Goal: Information Seeking & Learning: Find specific page/section

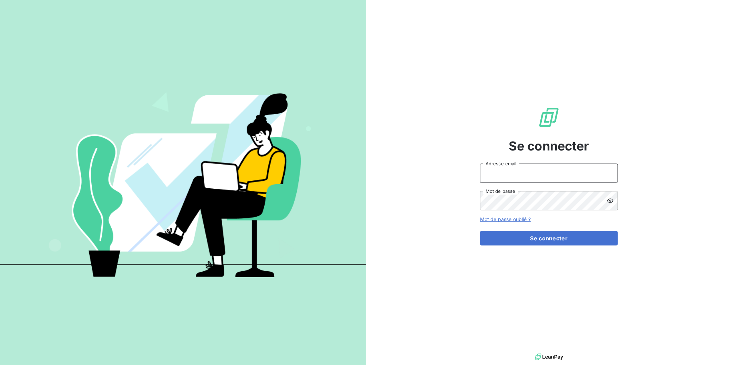
click at [543, 179] on input "Adresse email" at bounding box center [549, 173] width 138 height 19
type input "[PERSON_NAME][EMAIL_ADDRESS][DOMAIN_NAME]"
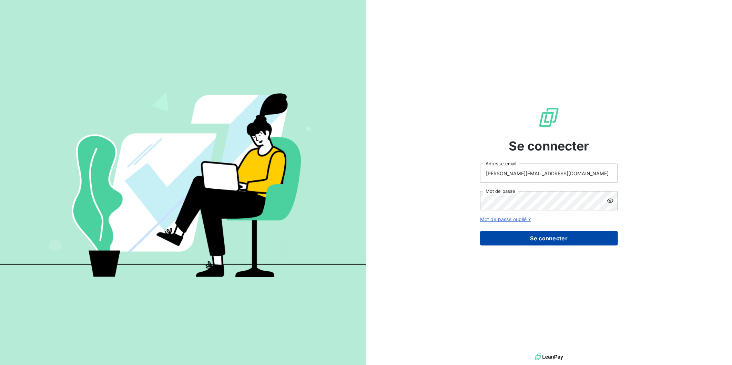
click at [530, 234] on button "Se connecter" at bounding box center [549, 238] width 138 height 14
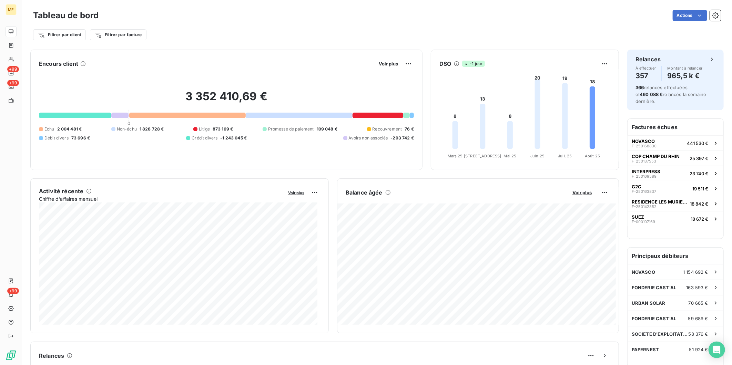
drag, startPoint x: 496, startPoint y: 4, endPoint x: 483, endPoint y: 19, distance: 19.8
click at [435, 36] on div "Filtrer par client Filtrer par facture" at bounding box center [377, 34] width 688 height 13
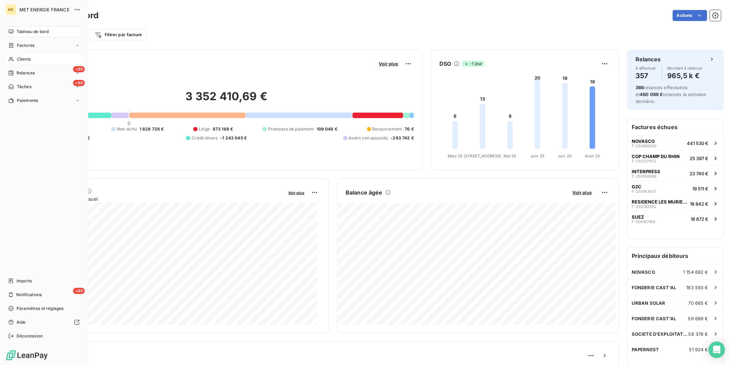
click at [23, 61] on span "Clients" at bounding box center [24, 59] width 14 height 6
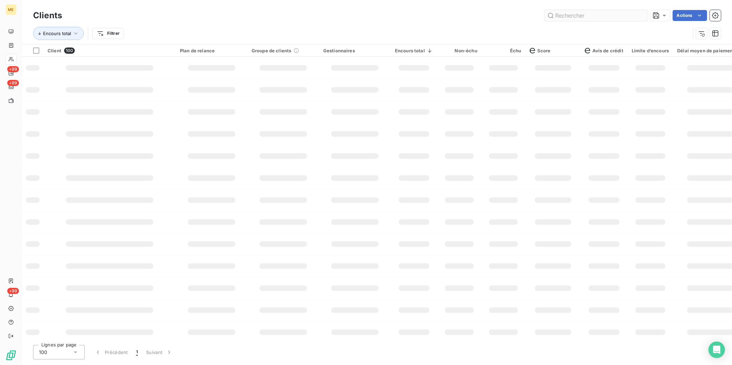
click at [554, 18] on input "text" at bounding box center [596, 15] width 103 height 11
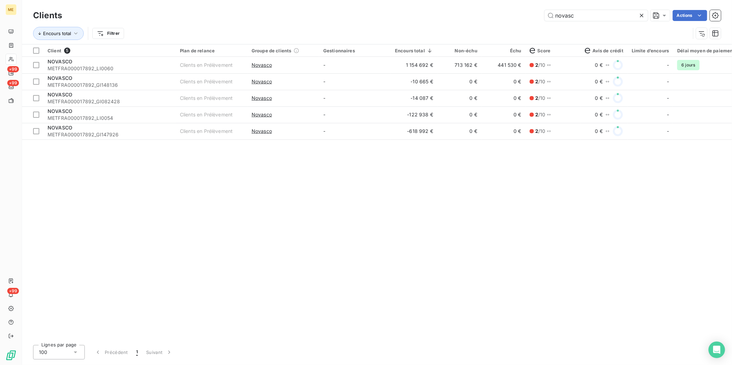
type input "novasc"
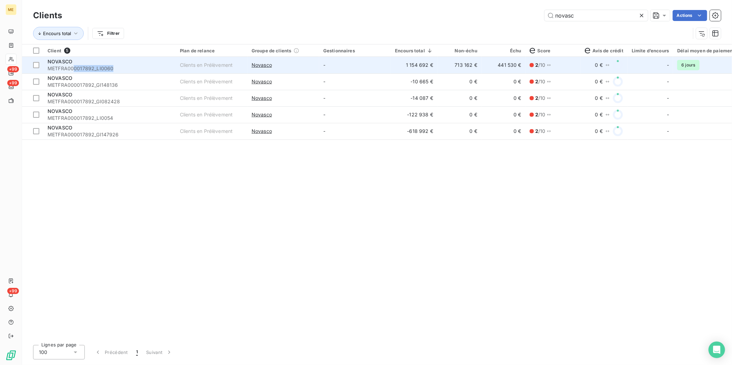
copy span "0017892_LI0060"
drag, startPoint x: 75, startPoint y: 68, endPoint x: 119, endPoint y: 68, distance: 43.8
click at [119, 68] on span "METFRA000017892_LI0060" at bounding box center [110, 68] width 124 height 7
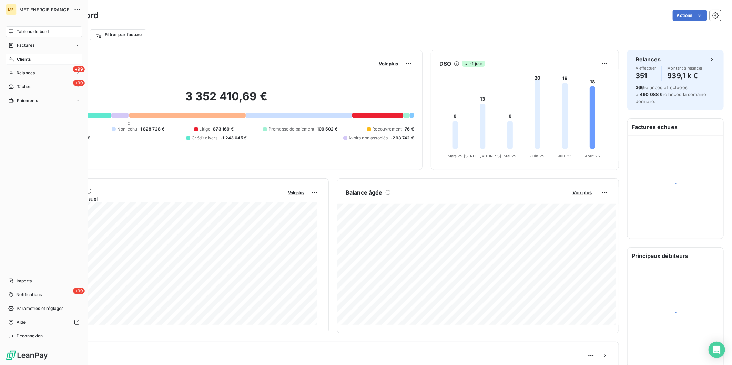
click at [17, 58] on span "Clients" at bounding box center [24, 59] width 14 height 6
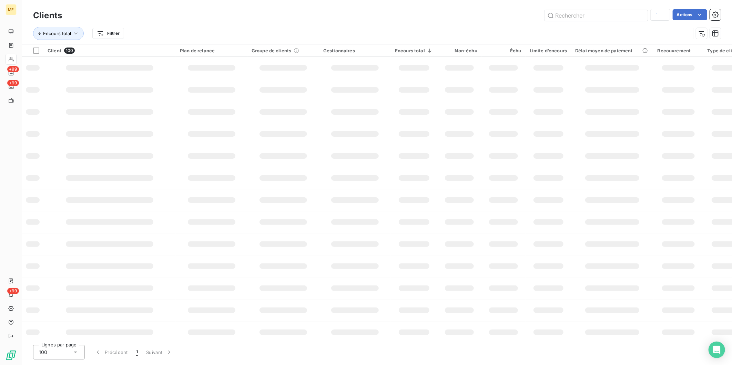
type input "novasc"
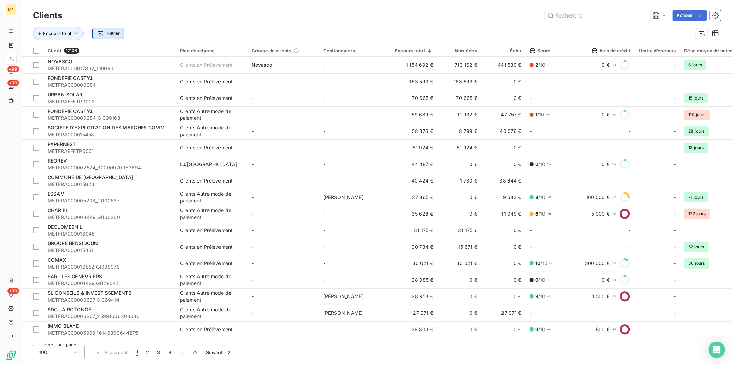
click at [102, 39] on html "ME +99 +99 +99 Clients Actions Encours total Filtrer Client 17108 Plan de relan…" at bounding box center [366, 182] width 732 height 365
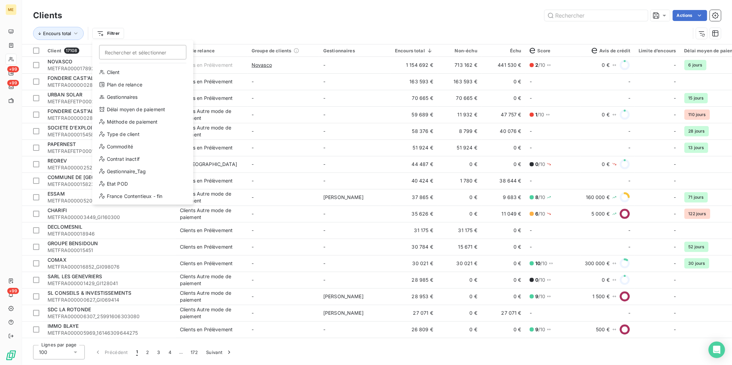
click at [193, 29] on html "ME +99 +99 +99 Clients Actions Encours total Filtrer Rechercher et sélectionner…" at bounding box center [366, 182] width 732 height 365
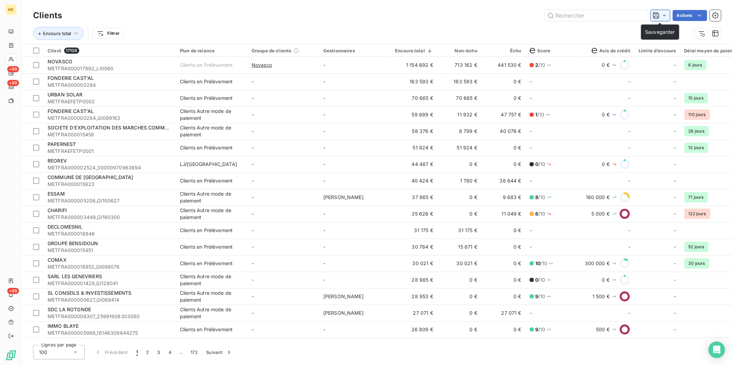
click at [665, 16] on icon at bounding box center [664, 15] width 7 height 7
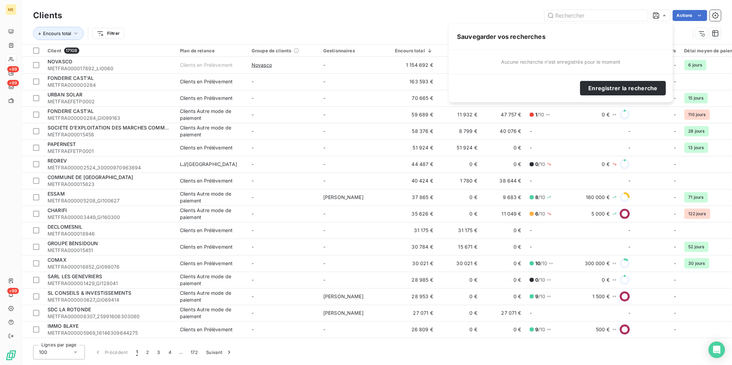
click at [467, 14] on div "Actions" at bounding box center [395, 15] width 651 height 11
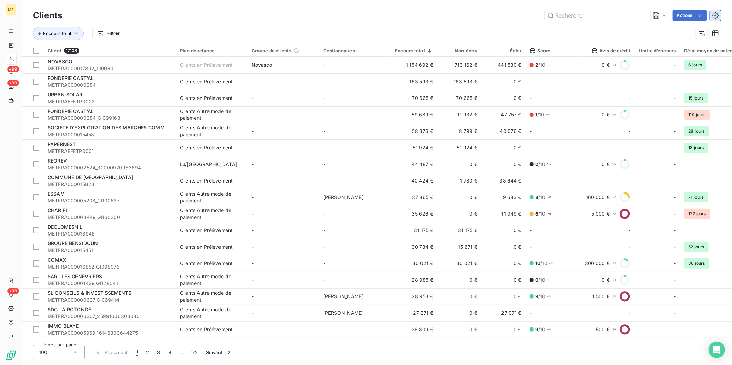
click at [718, 18] on icon "button" at bounding box center [715, 15] width 7 height 7
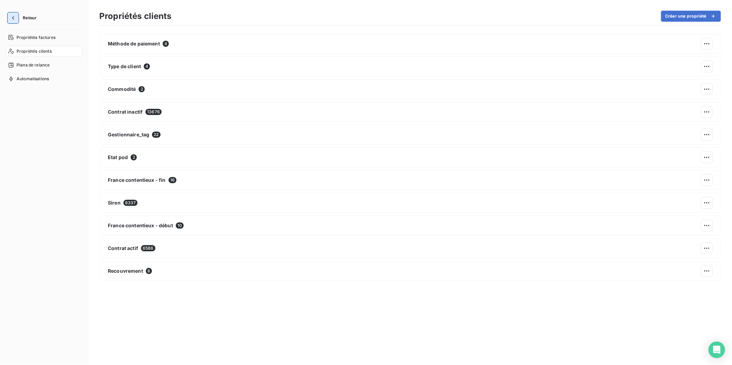
click at [13, 16] on icon "button" at bounding box center [13, 17] width 7 height 7
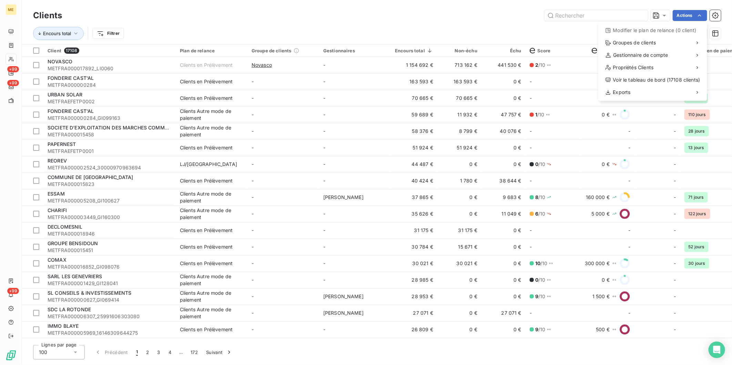
click at [592, 32] on html "ME +99 +99 +99 Clients Actions Modifier le plan de relance (0 client) Groupes d…" at bounding box center [366, 182] width 732 height 365
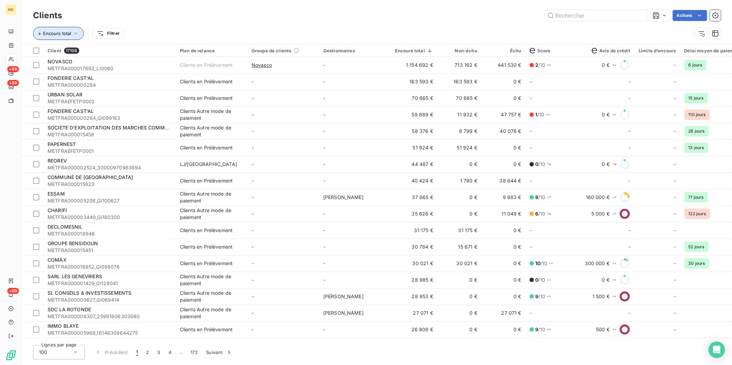
click at [75, 34] on icon "button" at bounding box center [75, 33] width 7 height 7
click at [140, 18] on div "Actions" at bounding box center [395, 15] width 651 height 11
click at [115, 33] on html "ME +99 +99 +99 Clients Actions Encours total Filtrer Client 17108 Plan de relan…" at bounding box center [366, 182] width 732 height 365
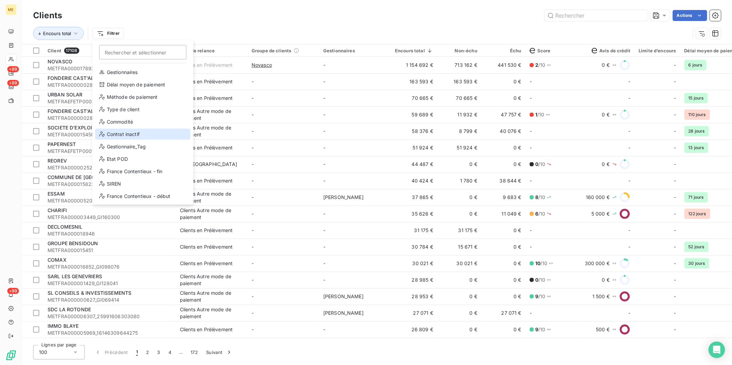
scroll to position [49, 0]
click at [161, 26] on html "ME +99 +99 +99 Clients Actions Encours total Filtrer Rechercher et sélectionner…" at bounding box center [366, 182] width 732 height 365
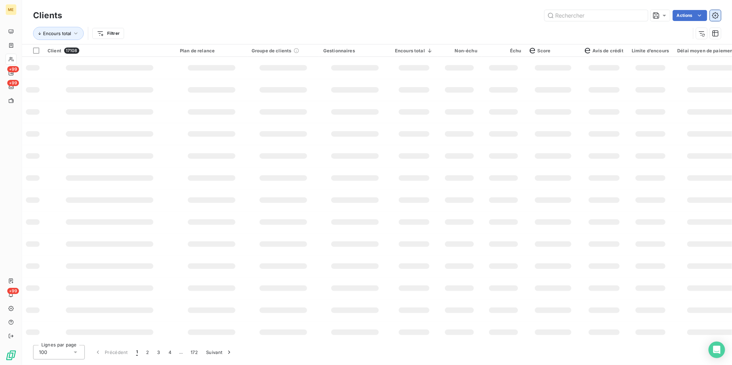
click at [712, 15] on icon "button" at bounding box center [715, 15] width 7 height 7
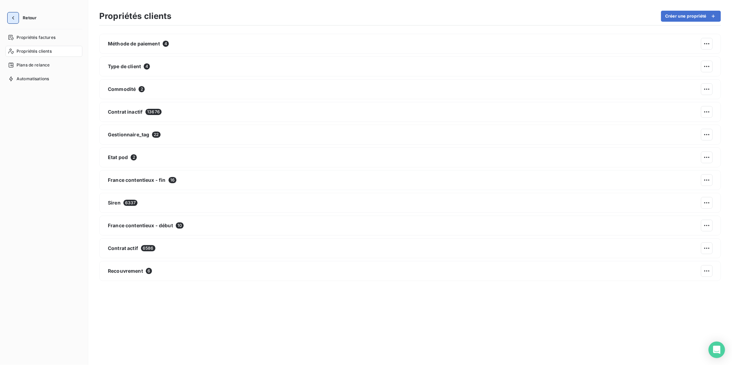
click at [14, 18] on icon "button" at bounding box center [13, 17] width 7 height 7
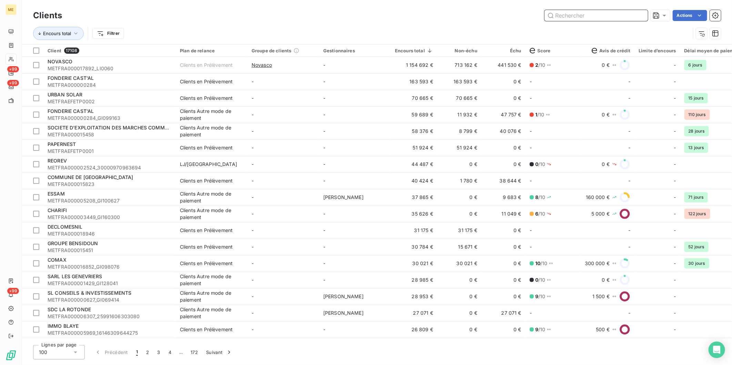
click at [606, 16] on input "text" at bounding box center [596, 15] width 103 height 11
paste input "22338928942798"
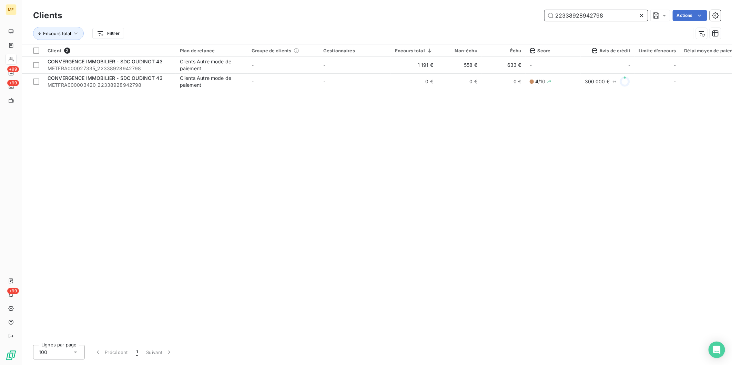
type input "22338928942798"
click at [464, 115] on div "Client 2 Plan de relance Groupe de clients Gestionnaires Encours total Non-échu…" at bounding box center [377, 191] width 710 height 295
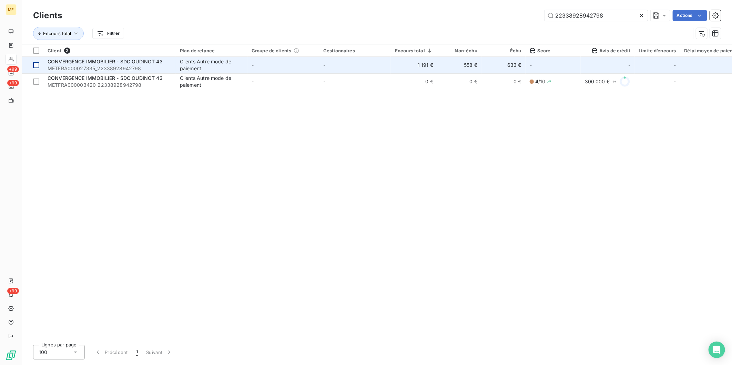
click at [38, 66] on div at bounding box center [36, 65] width 6 height 6
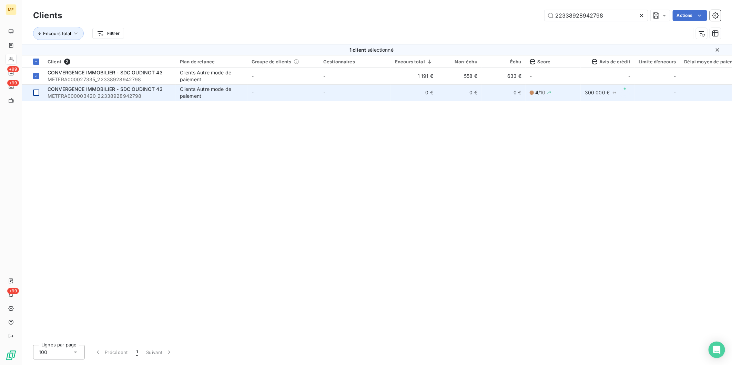
click at [37, 92] on div at bounding box center [36, 93] width 6 height 6
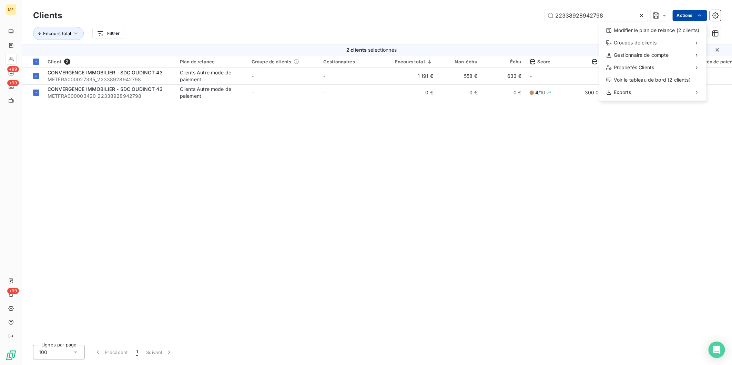
click at [704, 12] on html "ME +99 +99 +99 Clients 22338928942798 Actions Modifier le plan de relance (2 cl…" at bounding box center [366, 182] width 732 height 365
click at [534, 34] on html "ME +99 +99 +99 Clients 22338928942798 Actions Modifier le plan de relance (2 cl…" at bounding box center [366, 182] width 732 height 365
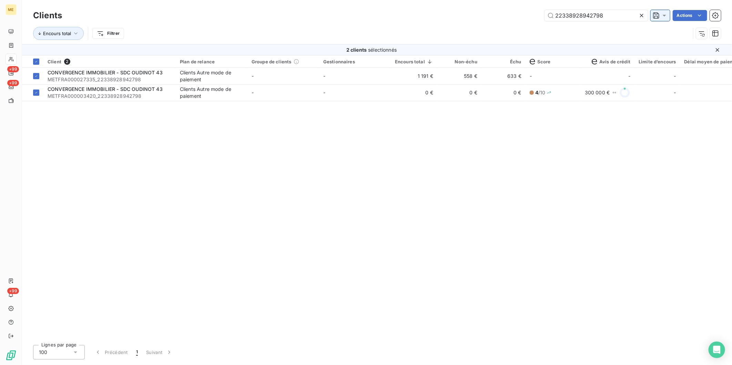
click at [664, 16] on icon at bounding box center [664, 16] width 3 height 2
drag, startPoint x: 687, startPoint y: 32, endPoint x: 702, endPoint y: 32, distance: 14.5
click at [688, 32] on div "Encours total Filtrer" at bounding box center [361, 33] width 657 height 13
click at [713, 31] on icon "button" at bounding box center [715, 33] width 7 height 7
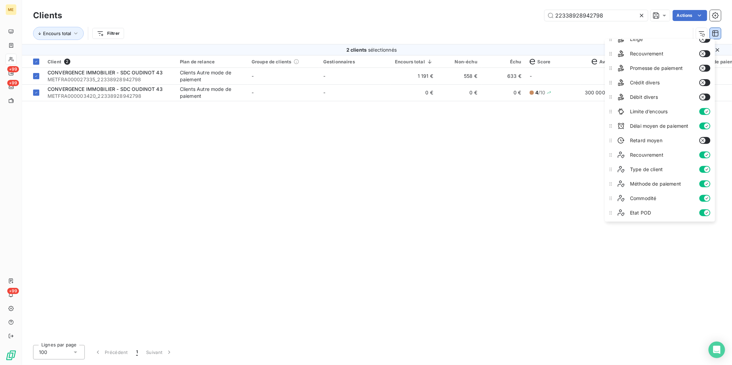
scroll to position [153, 0]
click at [715, 16] on icon "button" at bounding box center [715, 15] width 7 height 7
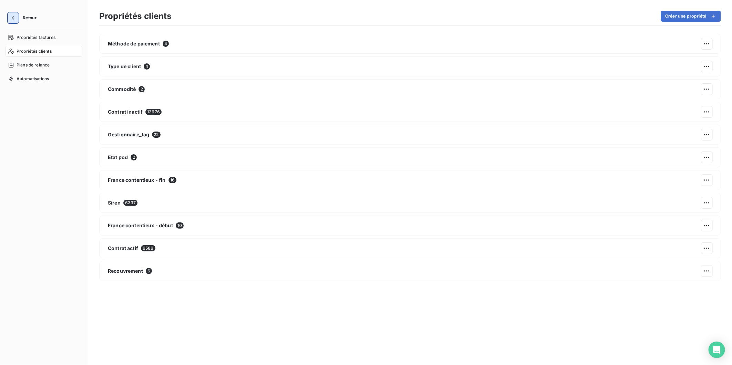
click at [16, 18] on icon "button" at bounding box center [13, 17] width 7 height 7
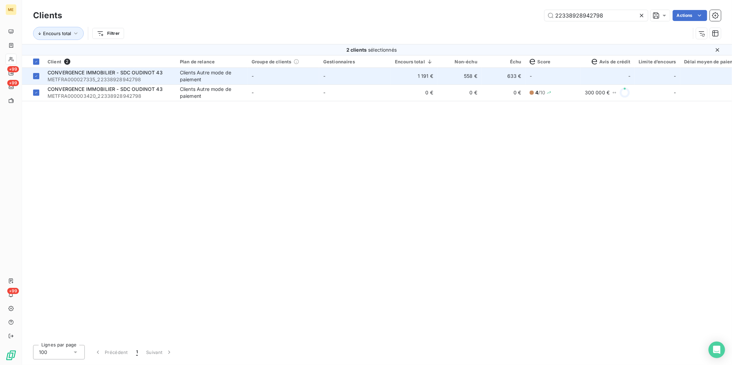
click at [70, 77] on span "METFRA000027335_22338928942798" at bounding box center [110, 79] width 124 height 7
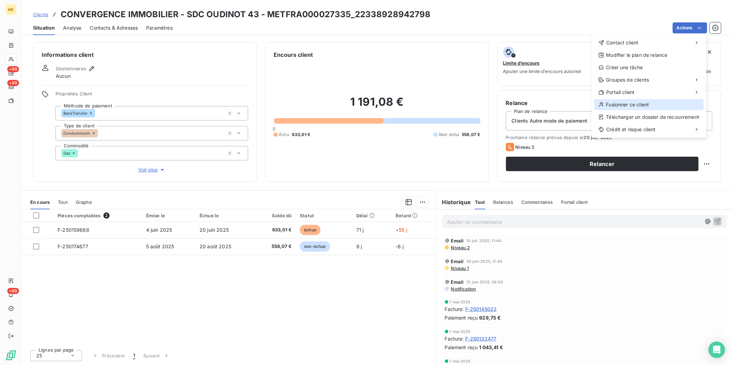
click at [639, 102] on div "Fusionner ce client" at bounding box center [649, 104] width 109 height 11
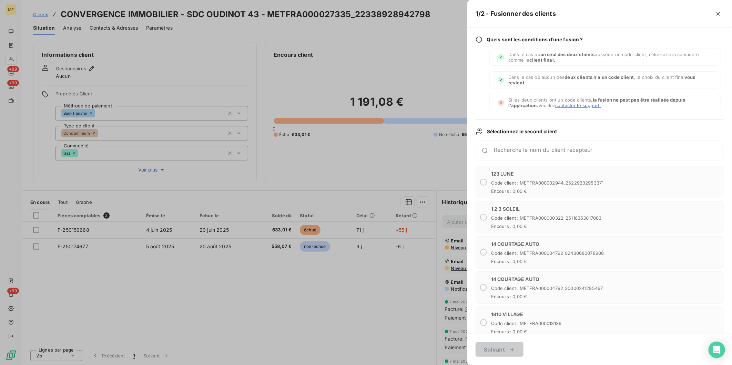
click at [579, 103] on span "contacter le support." at bounding box center [578, 106] width 46 height 6
click at [579, 104] on span "contacter le support." at bounding box center [578, 106] width 46 height 6
click at [315, 178] on div at bounding box center [366, 182] width 732 height 365
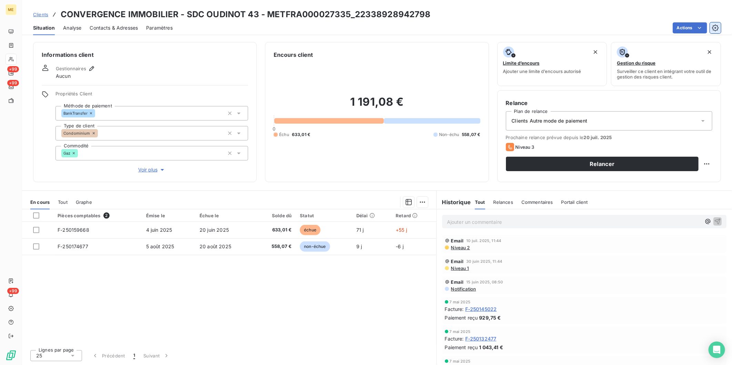
click at [713, 26] on icon "button" at bounding box center [715, 27] width 7 height 7
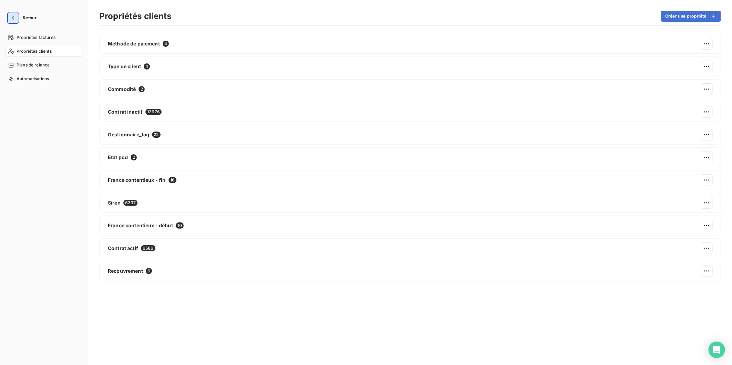
click at [12, 18] on icon "button" at bounding box center [13, 17] width 7 height 7
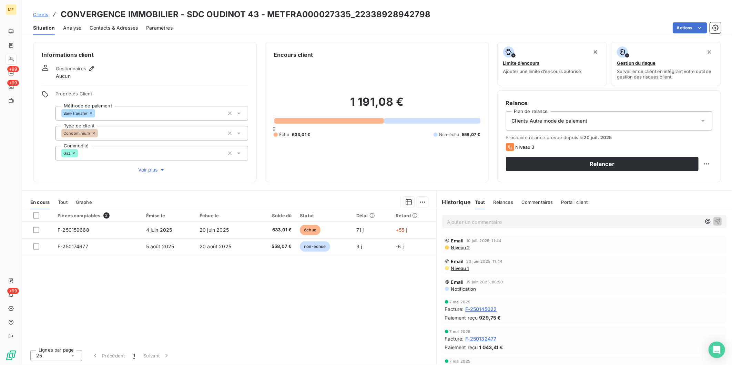
click at [40, 16] on span "Clients" at bounding box center [40, 15] width 15 height 6
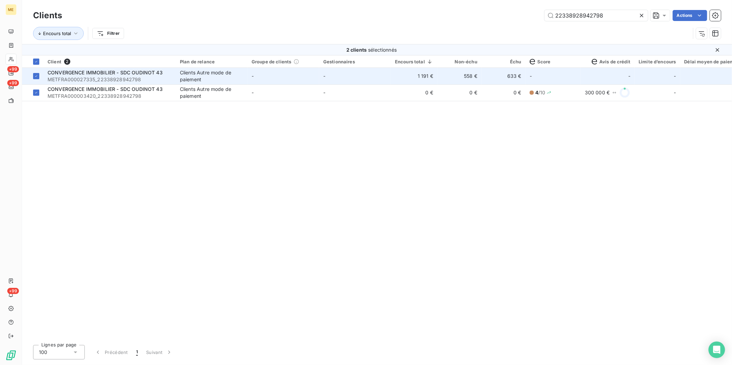
click at [116, 79] on span "METFRA000027335_22338928942798" at bounding box center [110, 79] width 124 height 7
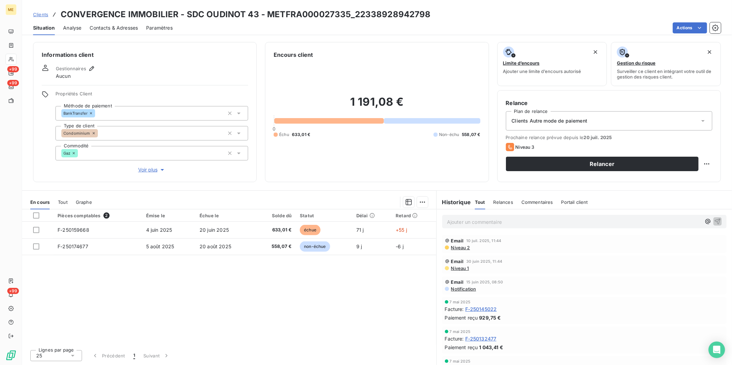
click at [106, 24] on span "Contacts & Adresses" at bounding box center [114, 27] width 48 height 7
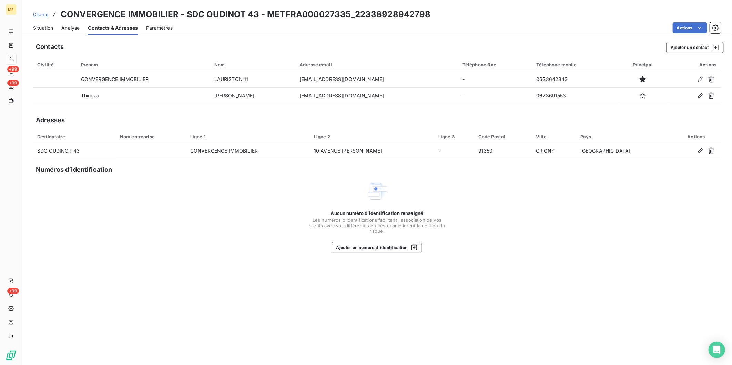
click at [44, 15] on span "Clients" at bounding box center [40, 15] width 15 height 6
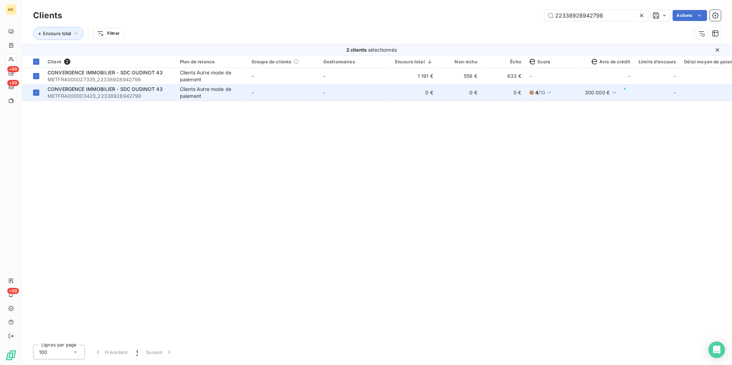
click at [105, 99] on span "METFRA000003420_22338928942798" at bounding box center [110, 96] width 124 height 7
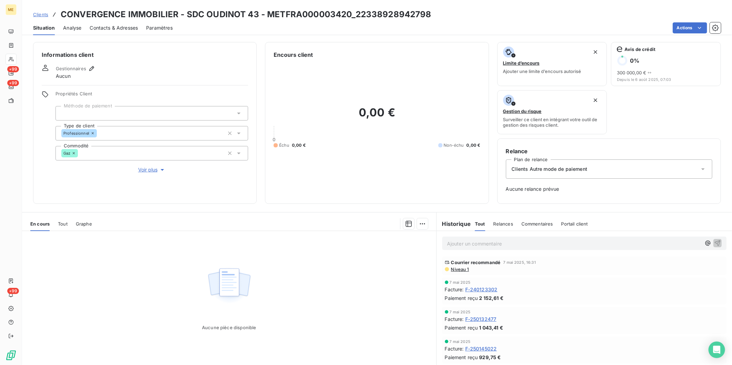
click at [105, 28] on span "Contacts & Adresses" at bounding box center [114, 27] width 48 height 7
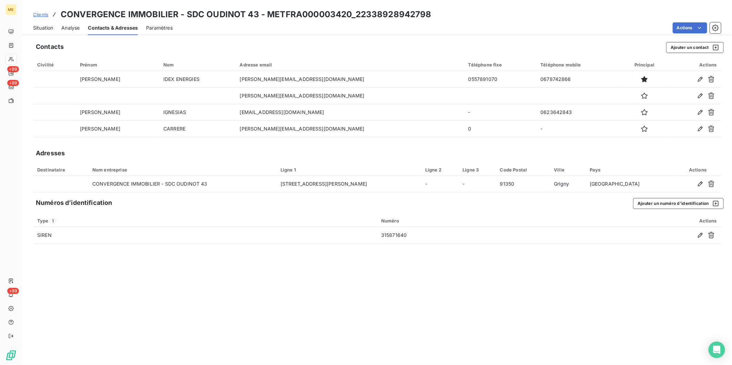
click at [43, 30] on span "Situation" at bounding box center [43, 27] width 20 height 7
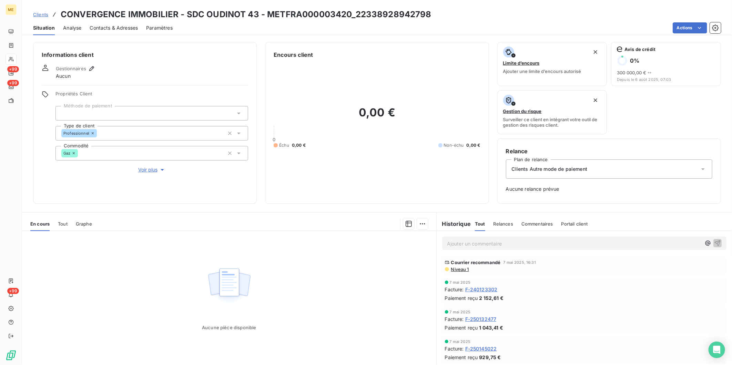
click at [66, 222] on span "Tout" at bounding box center [63, 224] width 10 height 6
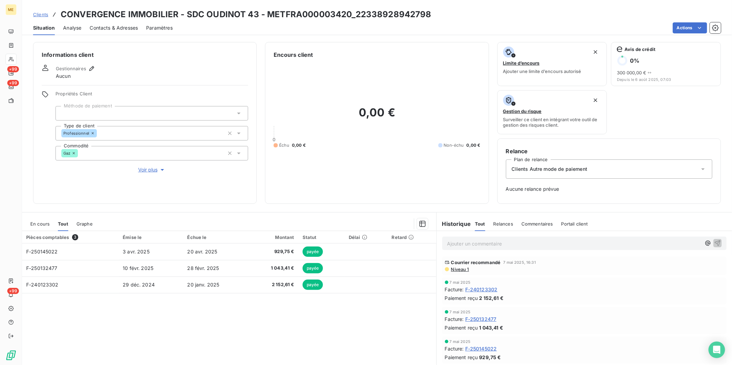
click at [35, 12] on span "Clients" at bounding box center [40, 15] width 15 height 6
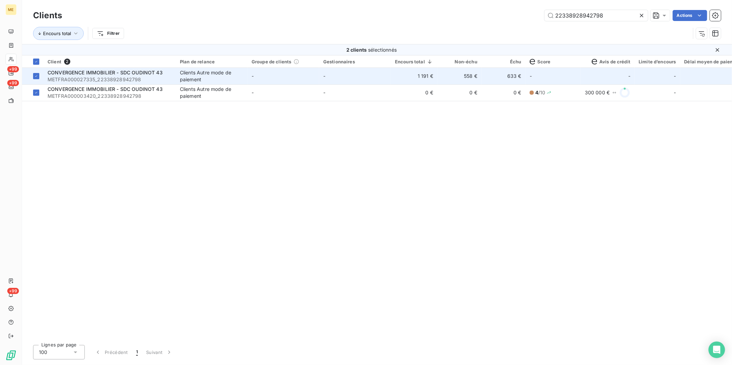
click at [89, 71] on span "CONVERGENCE IMMOBILIER - SDC OUDINOT 43" at bounding box center [105, 73] width 115 height 6
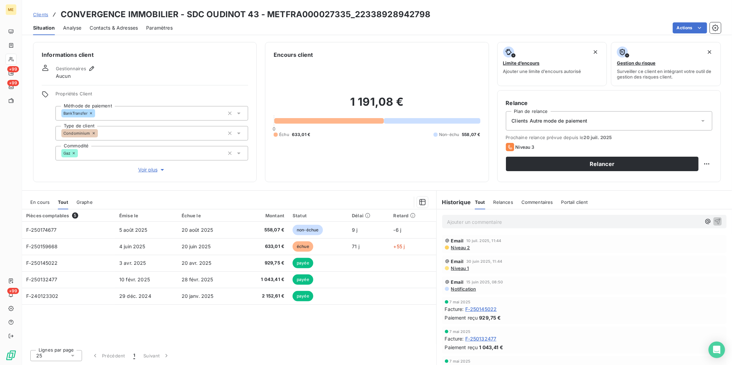
click at [45, 14] on span "Clients" at bounding box center [40, 15] width 15 height 6
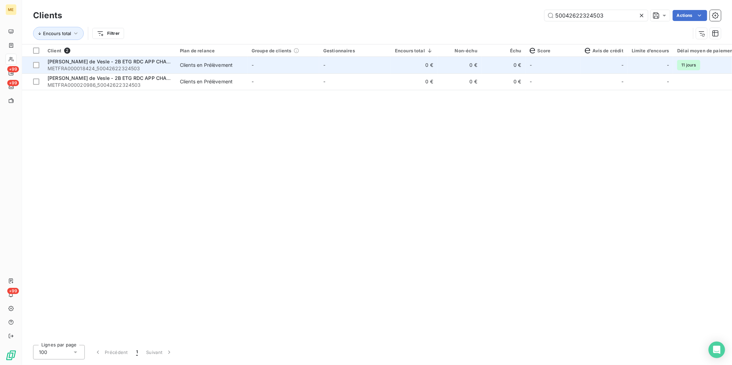
type input "50042622324503"
click at [109, 70] on span "METFRA000018424_50042622324503" at bounding box center [110, 68] width 124 height 7
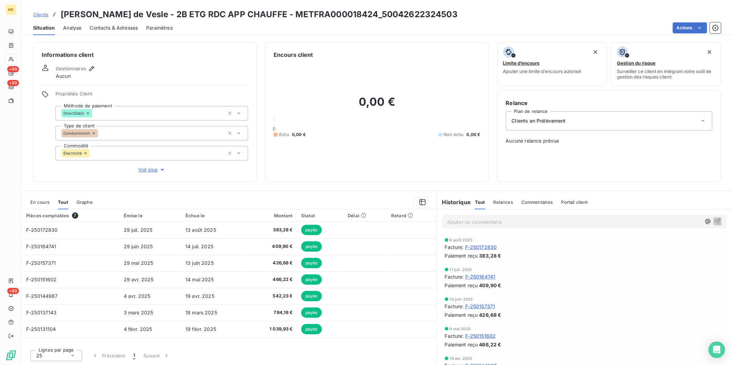
click at [42, 14] on span "Clients" at bounding box center [40, 15] width 15 height 6
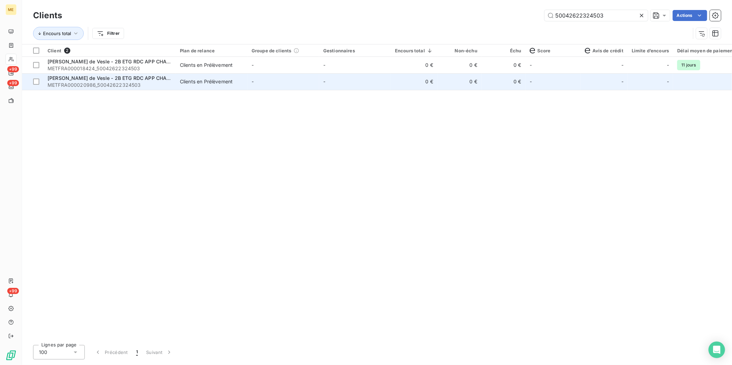
click at [93, 83] on span "METFRA000020986_50042622324503" at bounding box center [110, 85] width 124 height 7
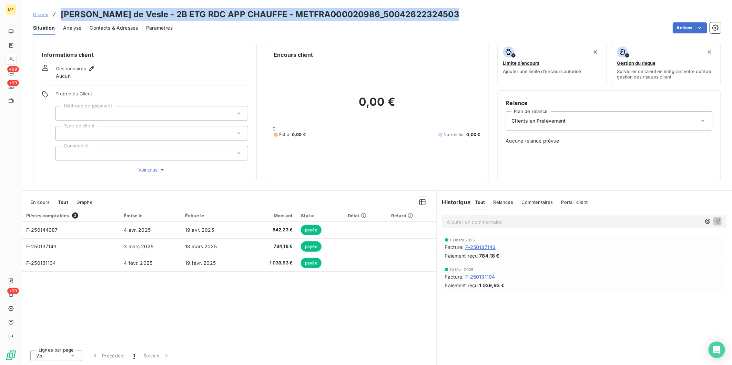
drag, startPoint x: 62, startPoint y: 15, endPoint x: 449, endPoint y: 16, distance: 386.1
click at [449, 16] on h3 "MANDA - Rives de Vesle - 2B ETG RDC APP CHAUFFE - METFRA000020986_50042622324503" at bounding box center [260, 14] width 399 height 12
copy h3 "MANDA - Rives de Vesle - 2B ETG RDC APP CHAUFFE - METFRA000020986_50042622324503"
click at [42, 14] on span "Clients" at bounding box center [40, 15] width 15 height 6
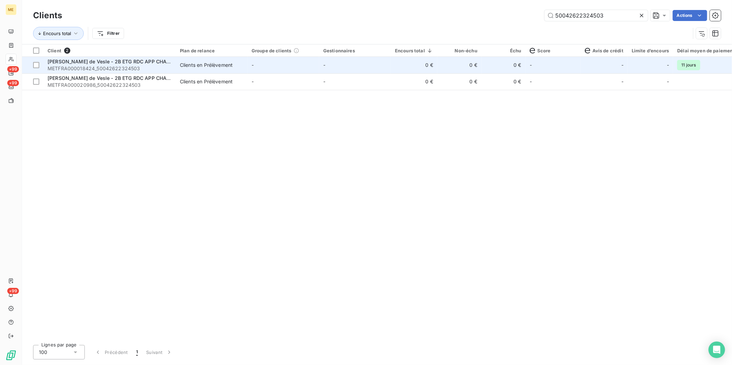
click at [92, 64] on div "MANDA - Rives de Vesle - 2B ETG RDC APP CHAUFFE" at bounding box center [110, 61] width 124 height 7
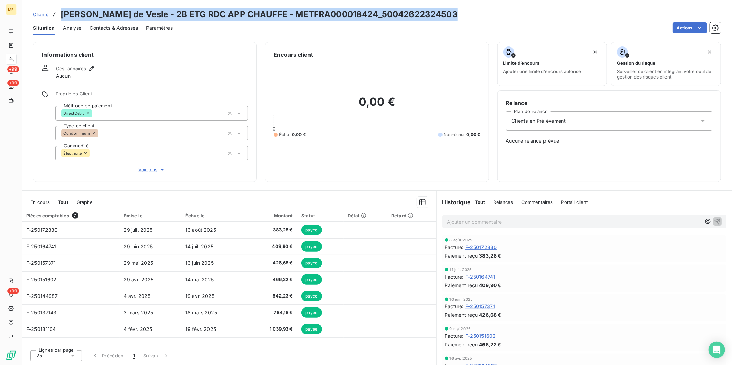
drag, startPoint x: 60, startPoint y: 12, endPoint x: 465, endPoint y: 10, distance: 405.1
click at [465, 10] on div "Clients MANDA - Rives de Vesle - 2B ETG RDC APP CHAUFFE - METFRA000018424_50042…" at bounding box center [377, 14] width 710 height 12
copy h3 "MANDA - Rives de Vesle - 2B ETG RDC APP CHAUFFE - METFRA000018424_50042622324503"
click at [44, 14] on span "Clients" at bounding box center [40, 15] width 15 height 6
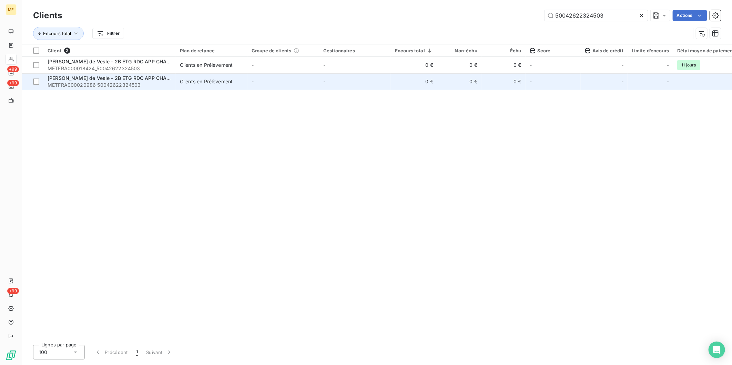
click at [118, 79] on span "MANDA - Rives de Vesle - 2B ETG RDC APP CHAUFFE" at bounding box center [113, 78] width 131 height 6
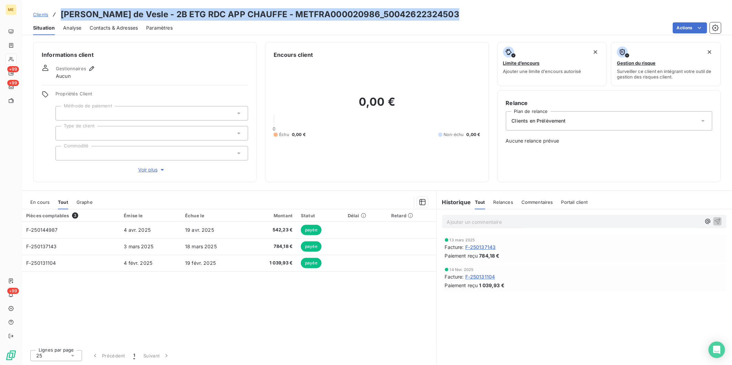
copy h3 "MANDA - Rives de Vesle - 2B ETG RDC APP CHAUFFE - METFRA000020986_50042622324503"
drag, startPoint x: 60, startPoint y: 13, endPoint x: 477, endPoint y: 13, distance: 417.2
click at [477, 13] on div "Clients MANDA - Rives de Vesle - 2B ETG RDC APP CHAUFFE - METFRA000020986_50042…" at bounding box center [377, 14] width 710 height 12
click at [42, 16] on span "Clients" at bounding box center [40, 15] width 15 height 6
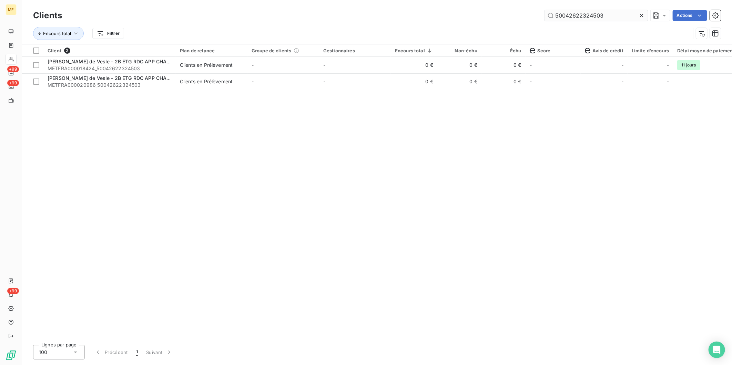
click at [590, 16] on input "50042622324503" at bounding box center [596, 15] width 103 height 11
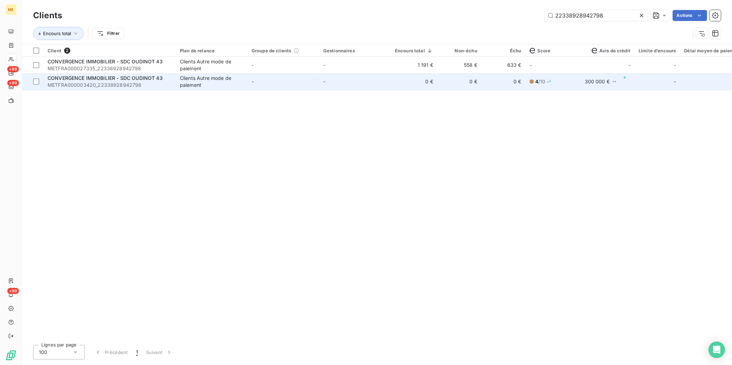
type input "22338928942798"
click at [188, 79] on div "Clients Autre mode de paiement" at bounding box center [211, 82] width 63 height 14
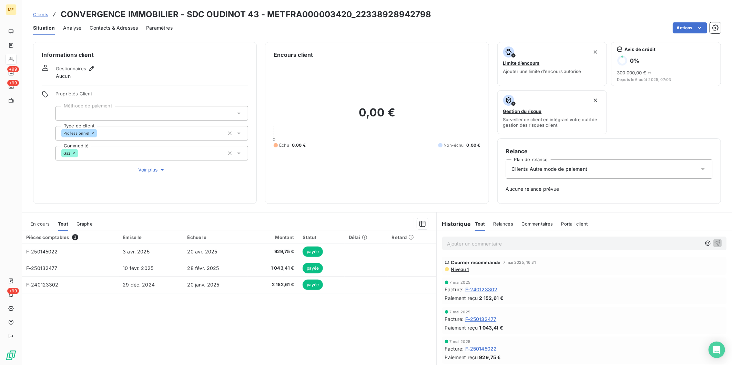
click at [494, 222] on span "Relances" at bounding box center [504, 224] width 20 height 6
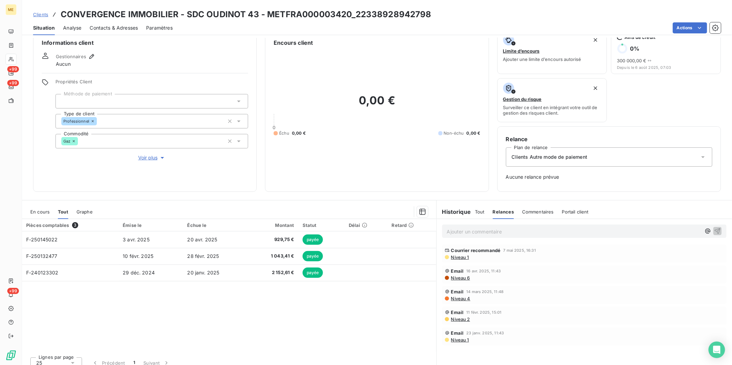
scroll to position [19, 0]
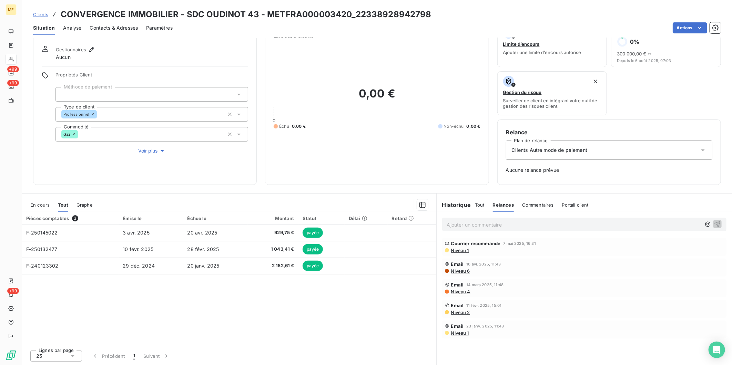
click at [477, 205] on span "Tout" at bounding box center [480, 205] width 10 height 6
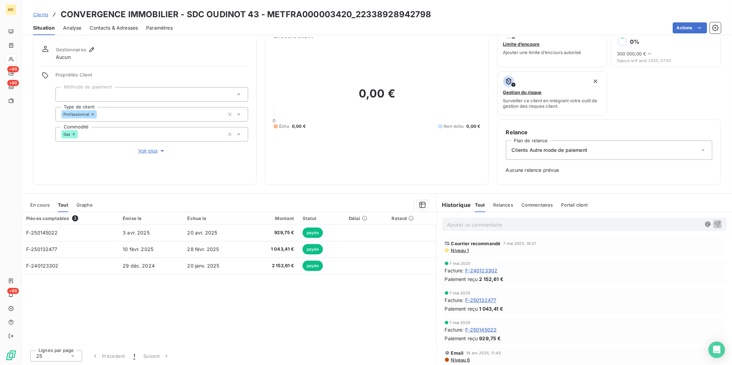
click at [43, 15] on span "Clients" at bounding box center [40, 15] width 15 height 6
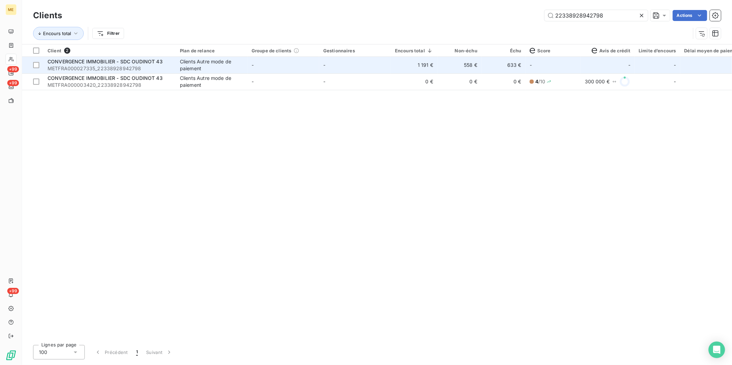
click at [130, 70] on span "METFRA000027335_22338928942798" at bounding box center [110, 68] width 124 height 7
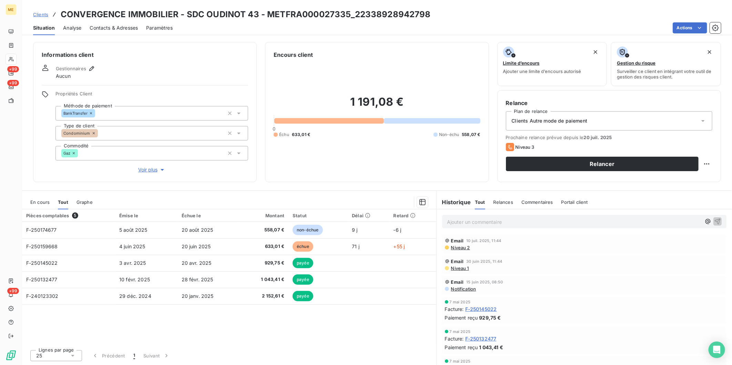
click at [504, 202] on span "Relances" at bounding box center [504, 203] width 20 height 6
click at [531, 202] on span "Commentaires" at bounding box center [538, 203] width 32 height 6
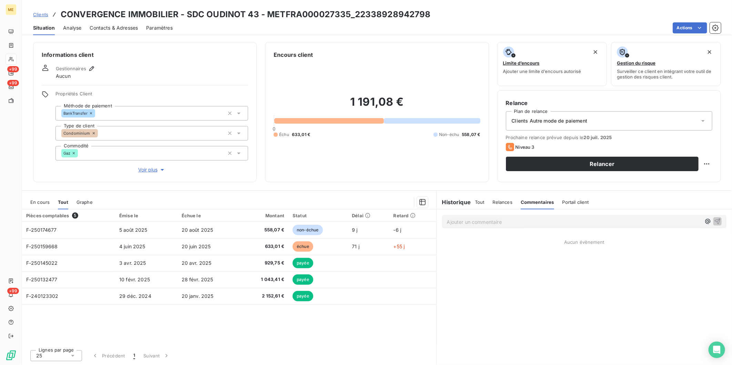
click at [501, 202] on span "Relances" at bounding box center [503, 203] width 20 height 6
click at [473, 203] on div "Historique" at bounding box center [456, 202] width 39 height 8
click at [480, 201] on span "Tout" at bounding box center [480, 203] width 10 height 6
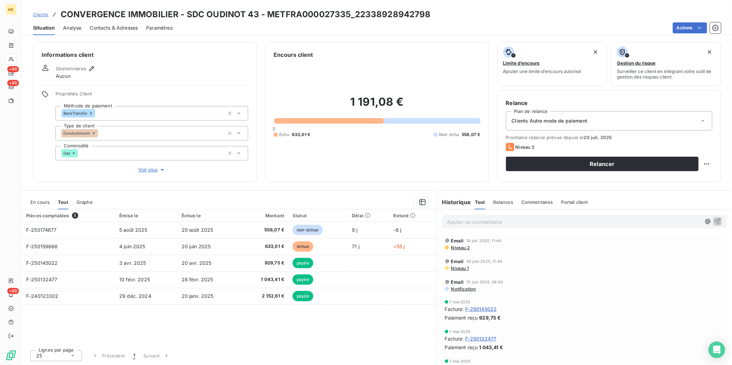
click at [38, 17] on link "Clients" at bounding box center [40, 14] width 15 height 7
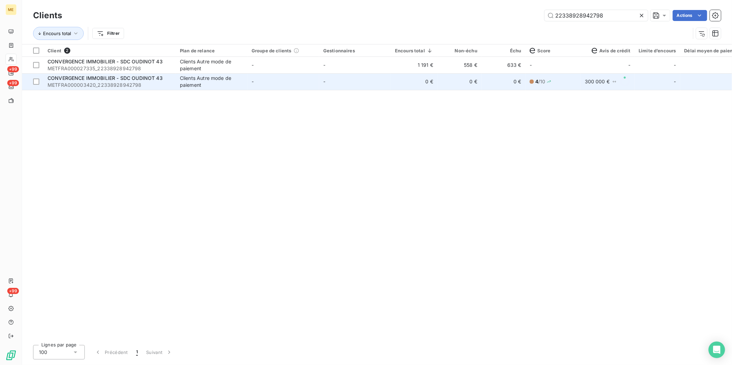
click at [123, 78] on span "CONVERGENCE IMMOBILIER - SDC OUDINOT 43" at bounding box center [105, 78] width 115 height 6
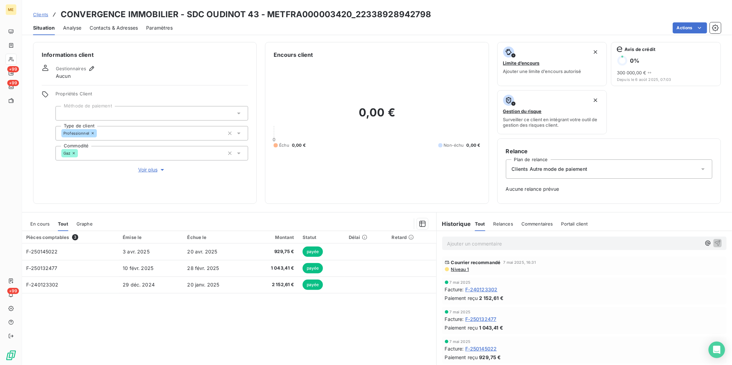
click at [508, 222] on span "Relances" at bounding box center [504, 224] width 20 height 6
click at [536, 224] on span "Commentaires" at bounding box center [538, 224] width 32 height 6
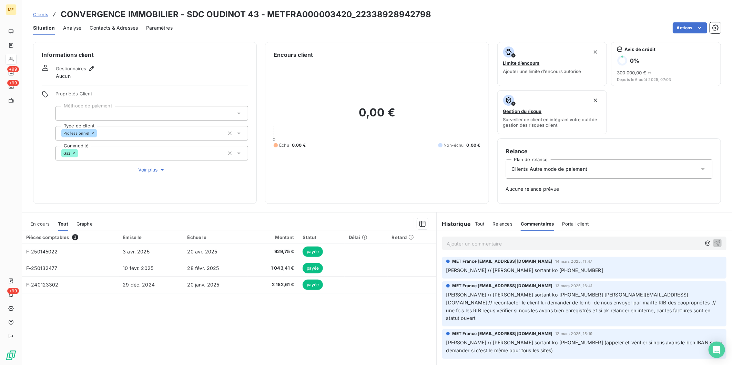
click at [576, 218] on div "Portail client" at bounding box center [576, 224] width 27 height 14
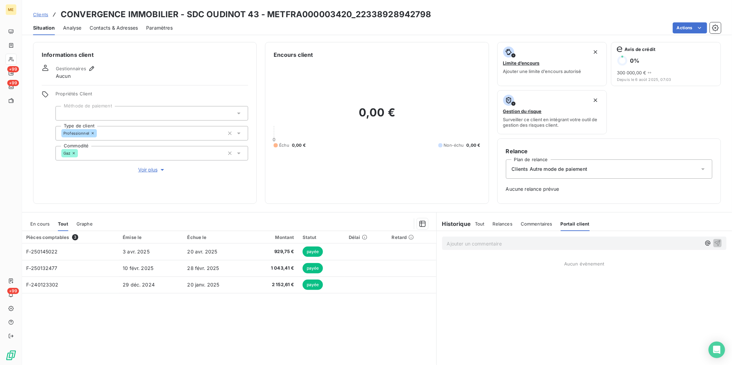
click at [509, 221] on div "Tout Relances Commentaires Portail client" at bounding box center [532, 224] width 115 height 14
click at [501, 223] on span "Relances" at bounding box center [503, 224] width 20 height 6
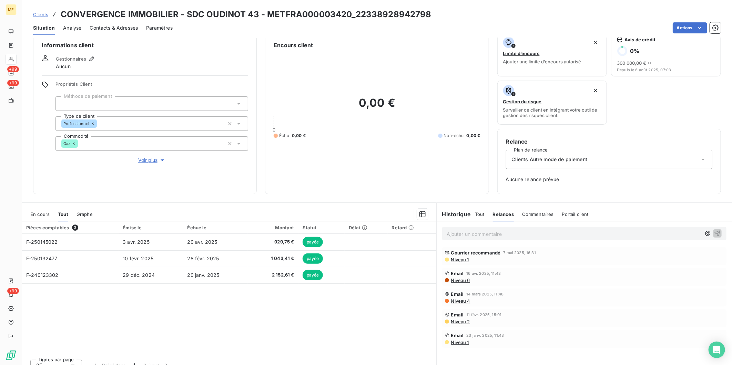
scroll to position [19, 0]
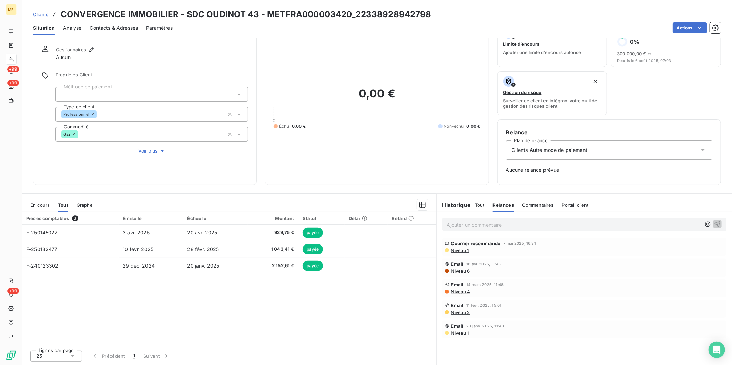
click at [475, 205] on span "Tout" at bounding box center [480, 205] width 10 height 6
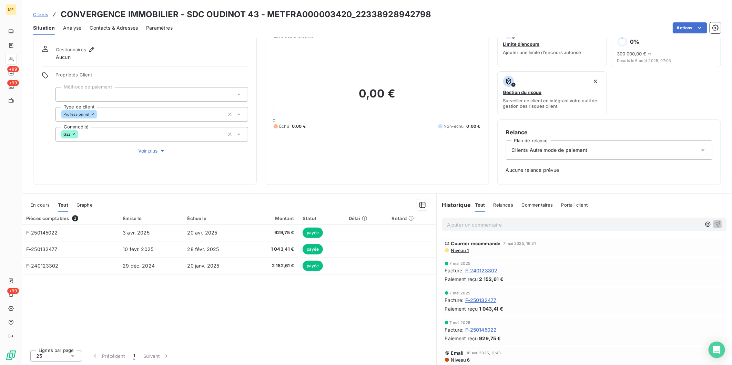
click at [45, 15] on span "Clients" at bounding box center [40, 15] width 15 height 6
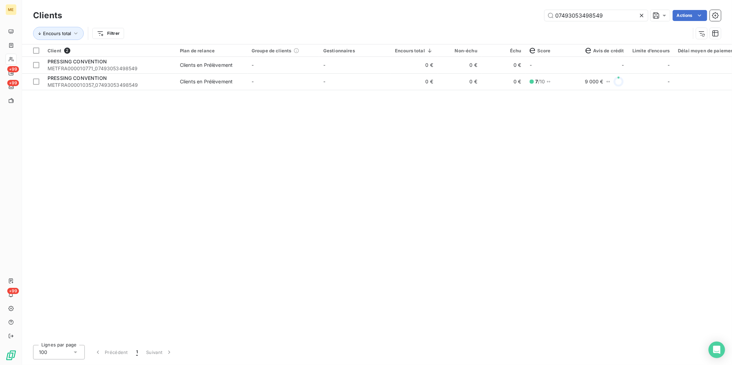
type input "07493053498549"
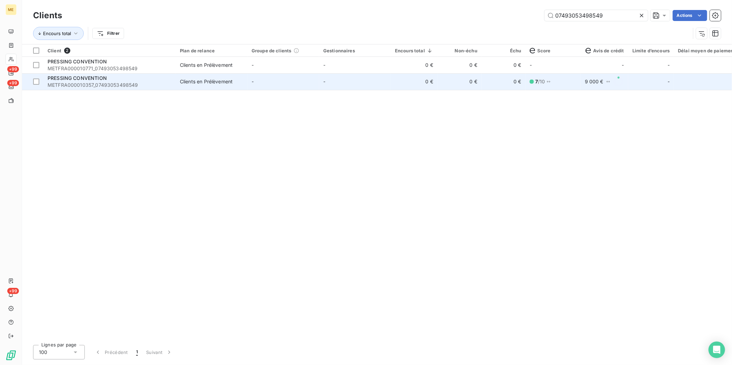
click at [115, 80] on div "PRESSING CONVENTION" at bounding box center [110, 78] width 124 height 7
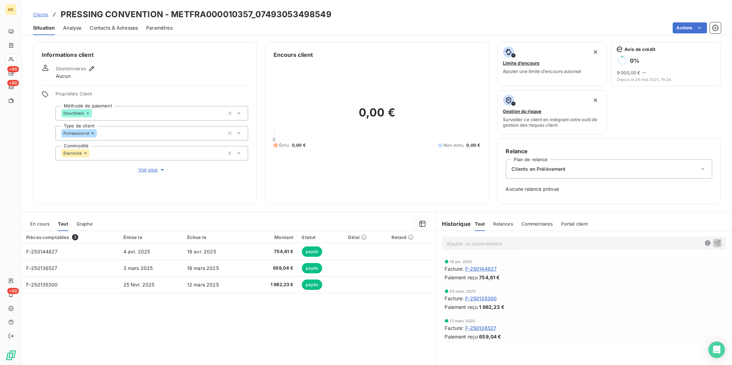
click at [508, 223] on span "Relances" at bounding box center [504, 224] width 20 height 6
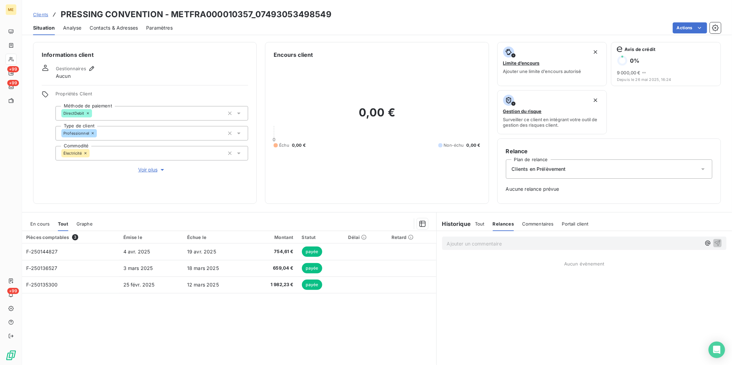
click at [532, 222] on span "Commentaires" at bounding box center [538, 224] width 32 height 6
click at [476, 224] on span "Tout" at bounding box center [480, 224] width 10 height 6
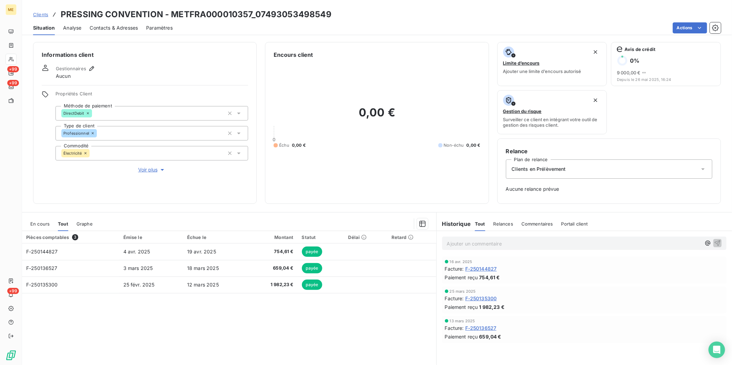
click at [36, 14] on span "Clients" at bounding box center [40, 15] width 15 height 6
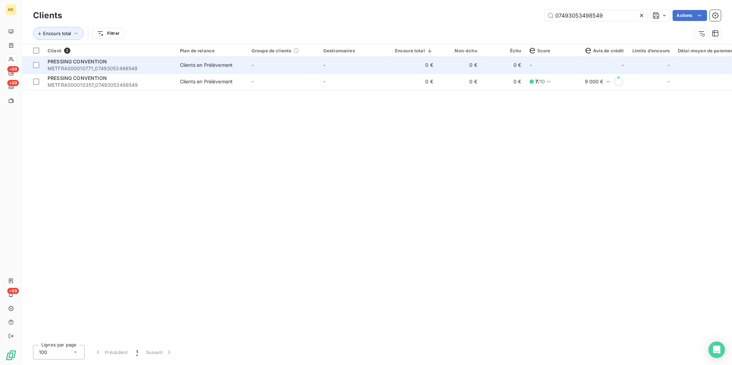
click at [129, 68] on span "METFRA000010771_07493053498549" at bounding box center [110, 68] width 124 height 7
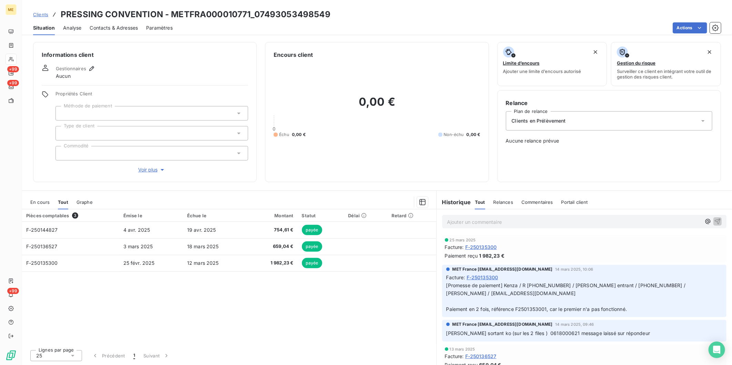
click at [42, 12] on span "Clients" at bounding box center [40, 15] width 15 height 6
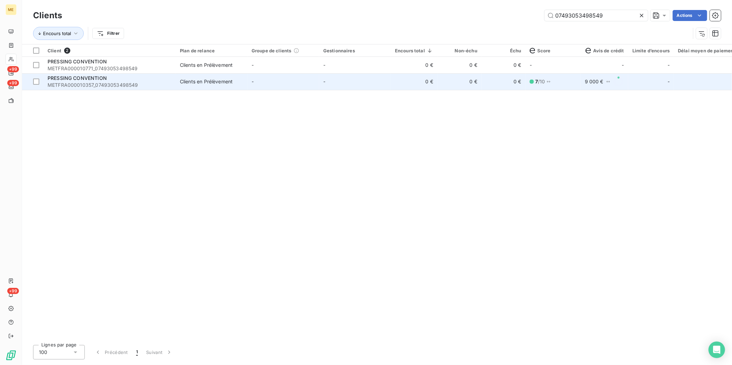
click at [122, 81] on div "PRESSING CONVENTION" at bounding box center [110, 78] width 124 height 7
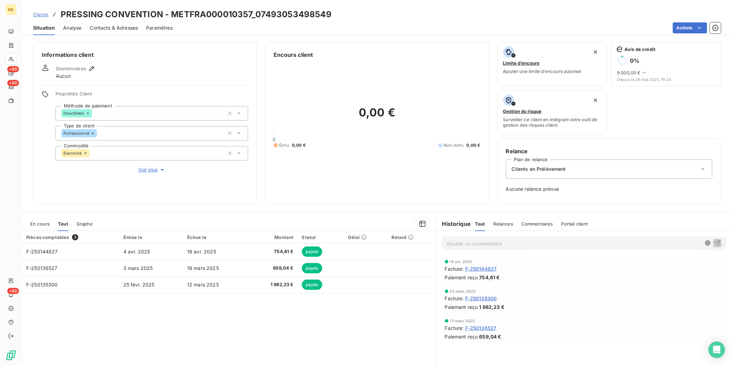
click at [502, 222] on span "Relances" at bounding box center [504, 224] width 20 height 6
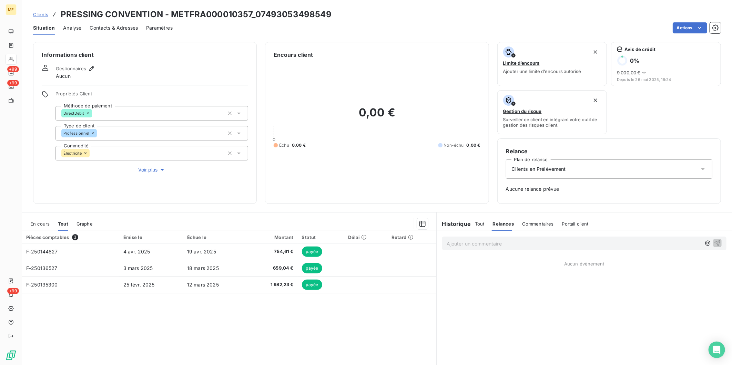
click at [531, 222] on span "Commentaires" at bounding box center [538, 224] width 32 height 6
click at [570, 221] on div "Portail client" at bounding box center [576, 224] width 27 height 14
click at [38, 12] on span "Clients" at bounding box center [40, 15] width 15 height 6
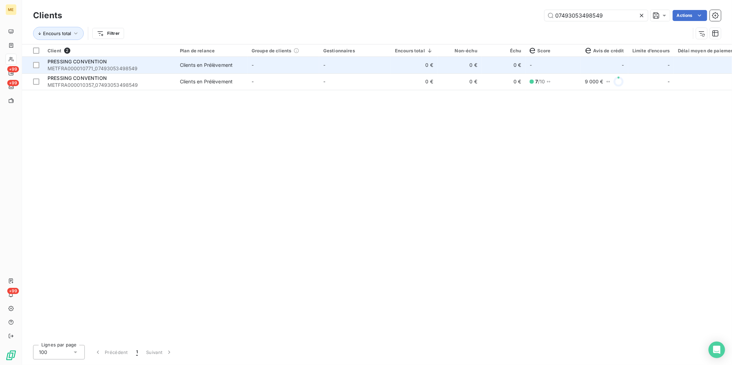
click at [141, 66] on span "METFRA000010771_07493053498549" at bounding box center [110, 68] width 124 height 7
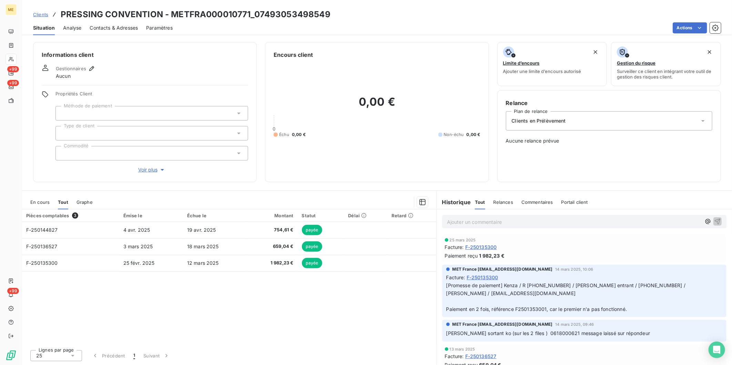
click at [202, 291] on div "Pièces comptables 3 Émise le Échue le Montant Statut Délai Retard F-250144827 4…" at bounding box center [229, 277] width 414 height 135
click at [43, 12] on span "Clients" at bounding box center [40, 15] width 15 height 6
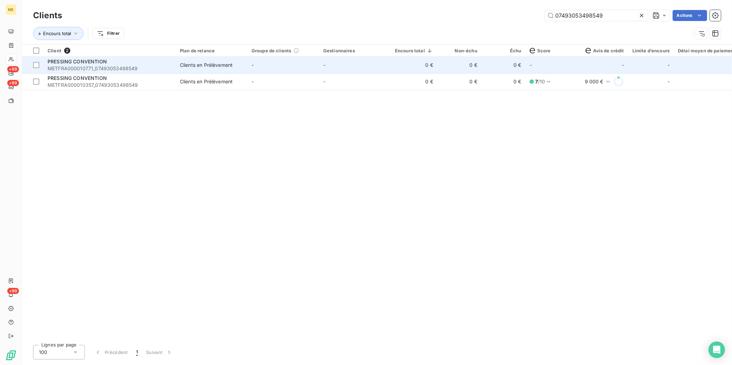
click at [168, 69] on span "METFRA000010771_07493053498549" at bounding box center [110, 68] width 124 height 7
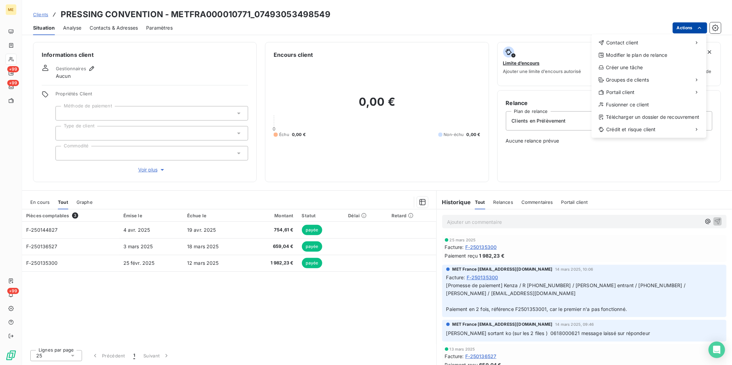
click at [705, 30] on html "ME +99 +99 +99 Clients PRESSING CONVENTION - METFRA000010771_07493053498549 Sit…" at bounding box center [366, 182] width 732 height 365
click at [647, 107] on div "Fusionner ce client" at bounding box center [649, 104] width 109 height 11
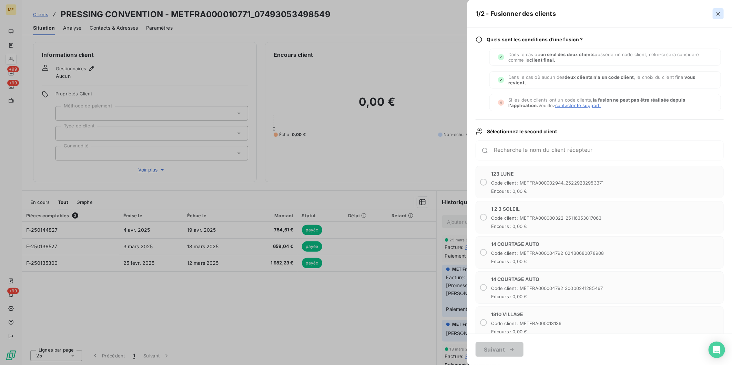
click at [721, 12] on icon "button" at bounding box center [718, 13] width 7 height 7
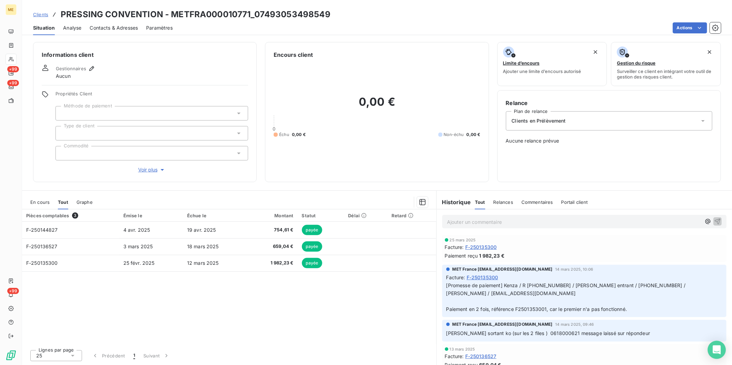
click at [715, 352] on icon "Open Intercom Messenger" at bounding box center [717, 350] width 8 height 9
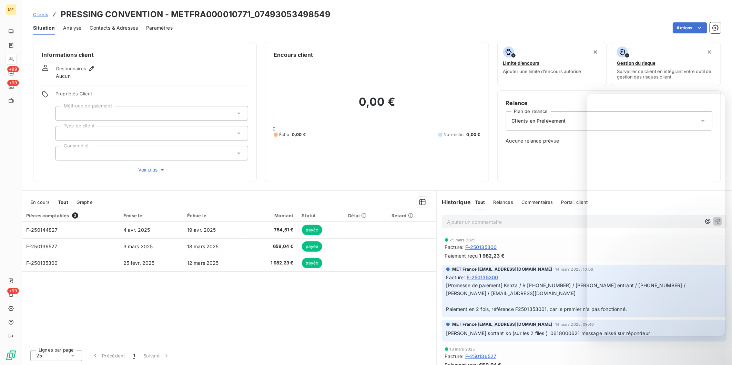
click at [47, 12] on span "Clients" at bounding box center [40, 15] width 15 height 6
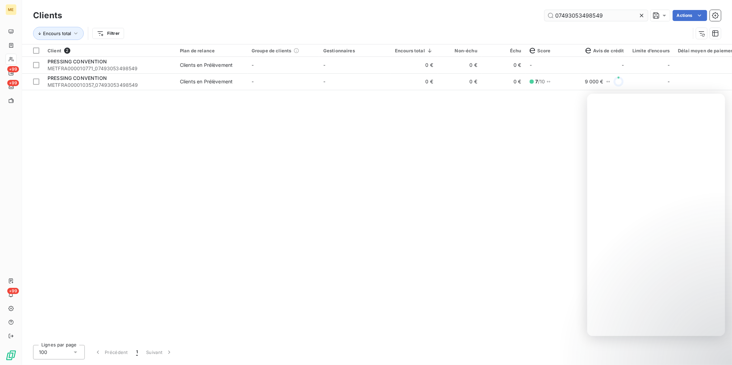
click at [596, 18] on input "07493053498549" at bounding box center [596, 15] width 103 height 11
type input "METFRA000003224"
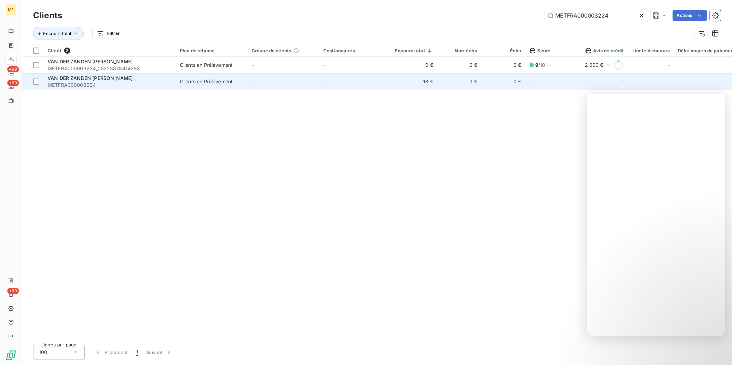
click at [170, 84] on span "METFRA000003224" at bounding box center [110, 85] width 124 height 7
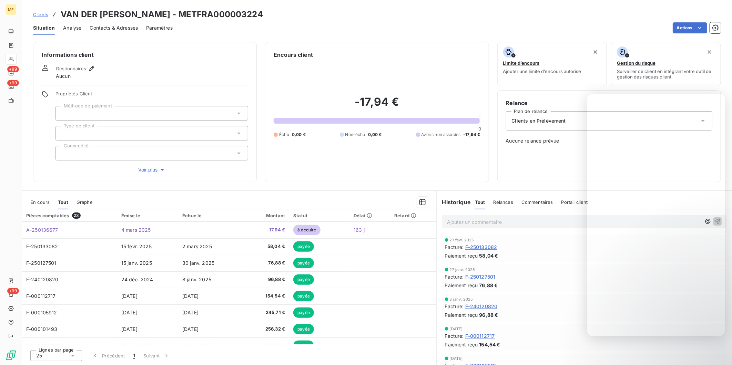
click at [376, 77] on div "-17,94 € 0 Échu 0,00 € Non-échu 0,00 € Avoirs non associés -17,94 €" at bounding box center [377, 116] width 207 height 115
click at [501, 205] on span "Relances" at bounding box center [504, 203] width 20 height 6
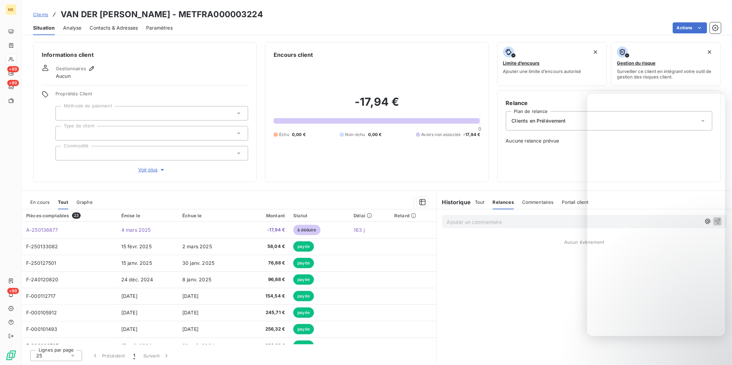
click at [480, 203] on span "Tout" at bounding box center [480, 203] width 10 height 6
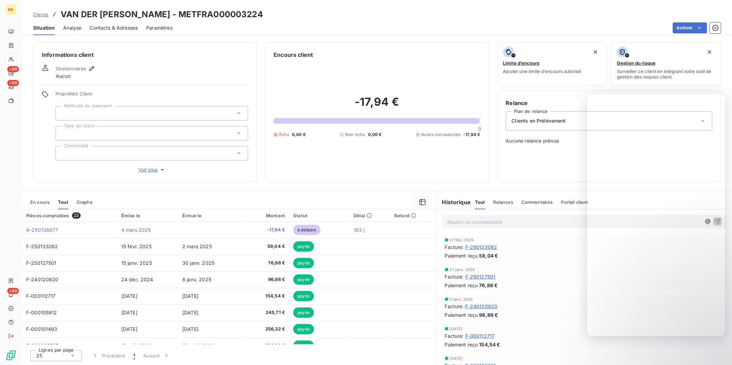
click at [573, 281] on div "27 janv. 2025 Facture : F-250127501 Paiement reçu 76,88 €" at bounding box center [584, 278] width 279 height 21
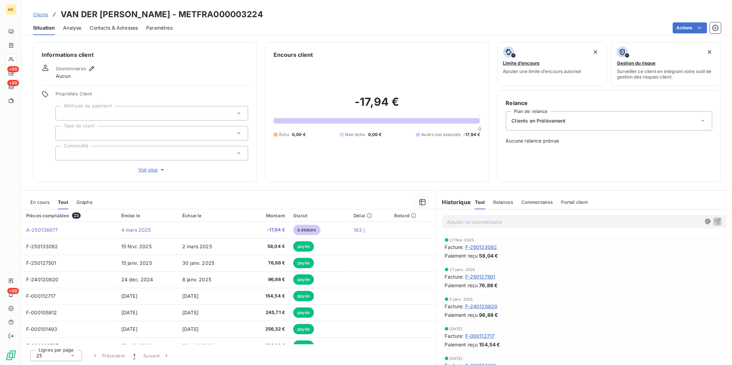
click at [39, 14] on span "Clients" at bounding box center [40, 15] width 15 height 6
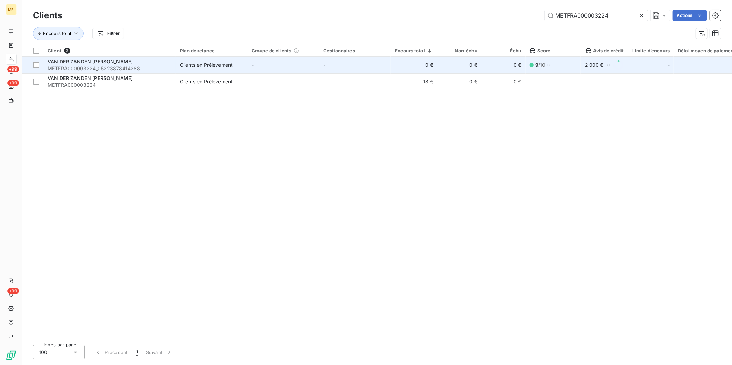
click at [99, 67] on span "METFRA000003224_05223878414288" at bounding box center [110, 68] width 124 height 7
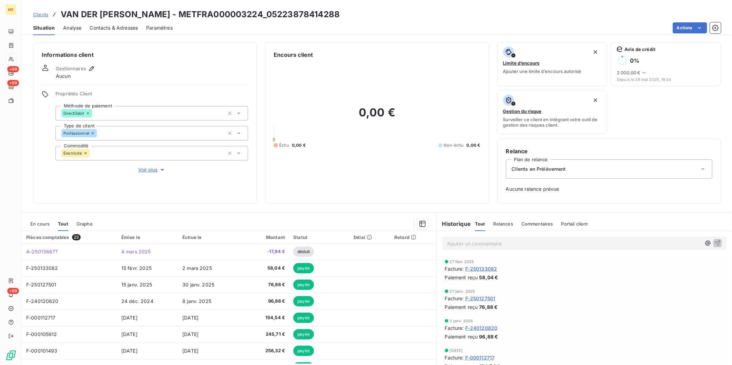
click at [498, 223] on span "Relances" at bounding box center [504, 224] width 20 height 6
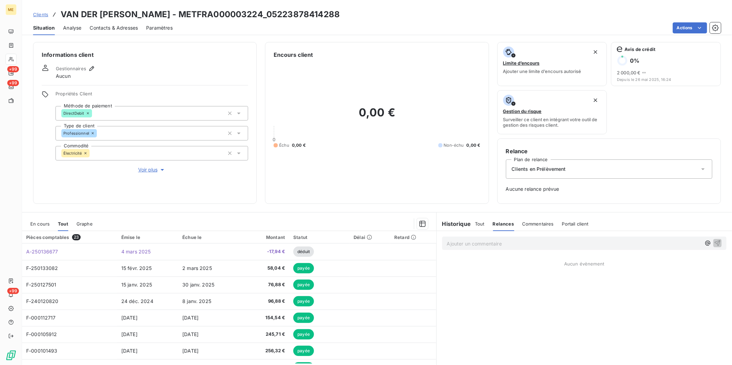
click at [546, 221] on span "Commentaires" at bounding box center [538, 224] width 32 height 6
click at [563, 222] on span "Portail client" at bounding box center [576, 224] width 27 height 6
click at [475, 225] on span "Tout" at bounding box center [480, 224] width 10 height 6
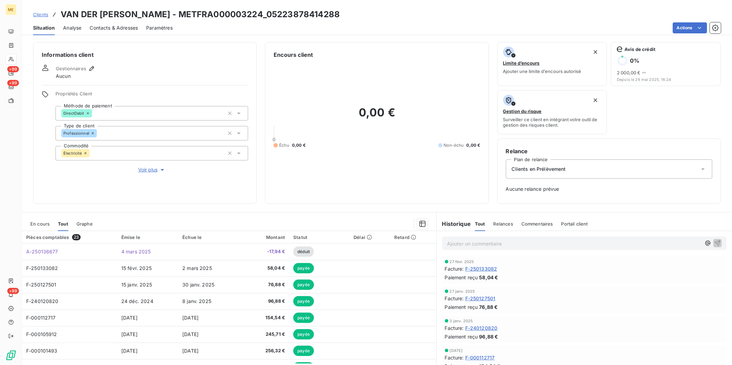
click at [40, 12] on span "Clients" at bounding box center [40, 15] width 15 height 6
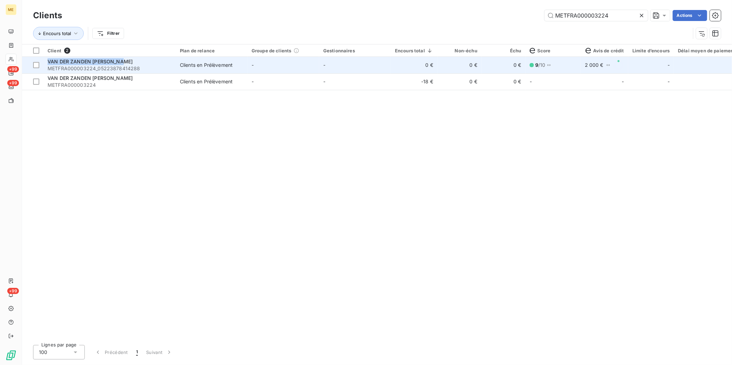
drag, startPoint x: 48, startPoint y: 60, endPoint x: 122, endPoint y: 60, distance: 74.1
click at [122, 60] on span "VAN DER ZANDEN GODEFRIDUS" at bounding box center [90, 62] width 85 height 6
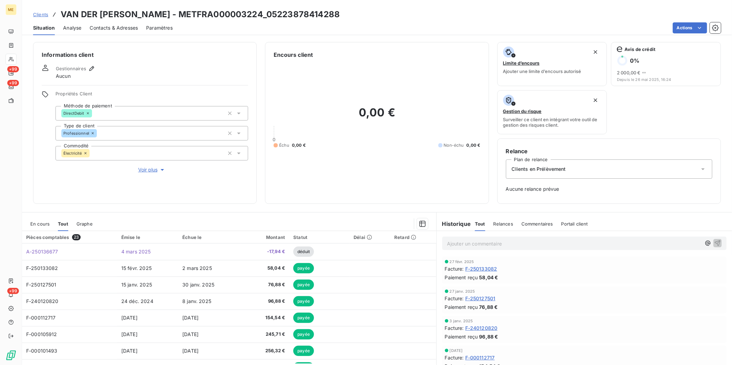
click at [40, 17] on span "Clients" at bounding box center [40, 15] width 15 height 6
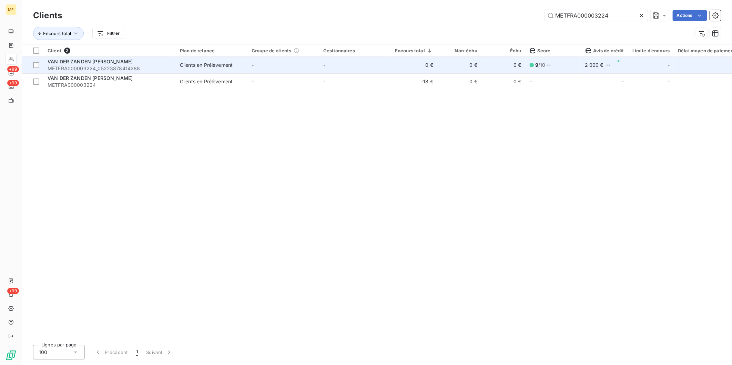
click at [60, 66] on span "METFRA000003224_05223878414288" at bounding box center [110, 68] width 124 height 7
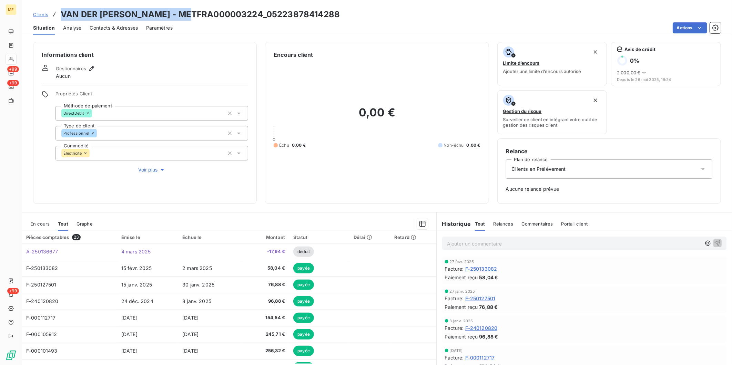
drag, startPoint x: 61, startPoint y: 15, endPoint x: 190, endPoint y: 14, distance: 128.9
click at [190, 14] on h3 "VAN DER ZANDEN GODEFRIDUS - METFRA000003224_05223878414288" at bounding box center [200, 14] width 279 height 12
click at [45, 14] on span "Clients" at bounding box center [40, 15] width 15 height 6
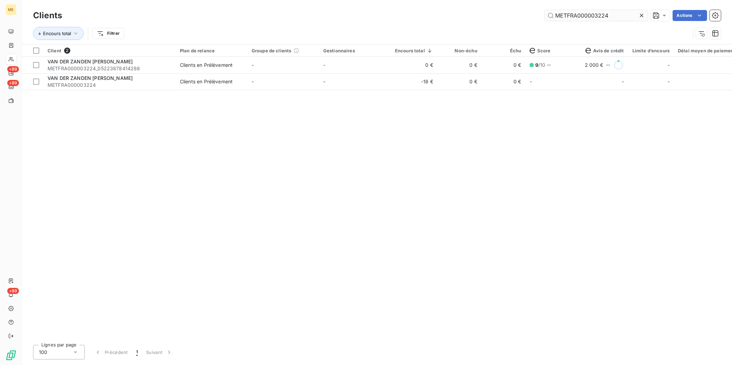
click at [576, 16] on input "METFRA000003224" at bounding box center [596, 15] width 103 height 11
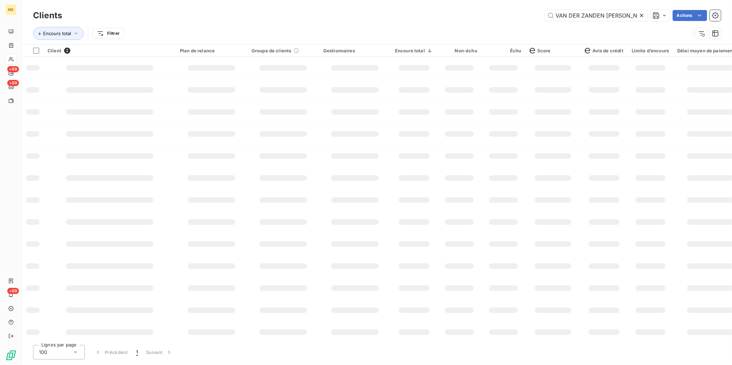
scroll to position [0, 4]
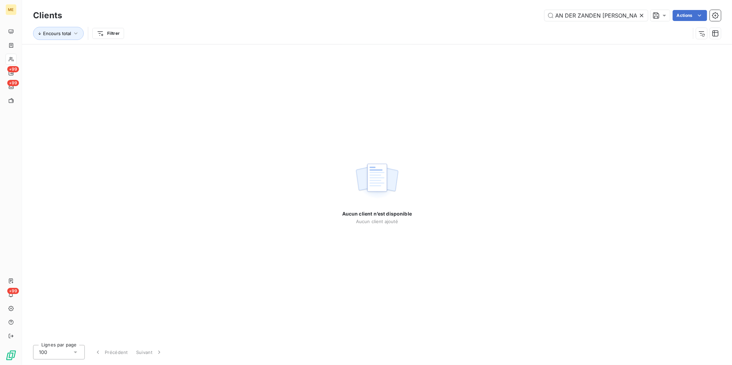
type input "VAN DER ZANDEN GODEFRIDUS"
click at [643, 13] on icon at bounding box center [641, 15] width 7 height 7
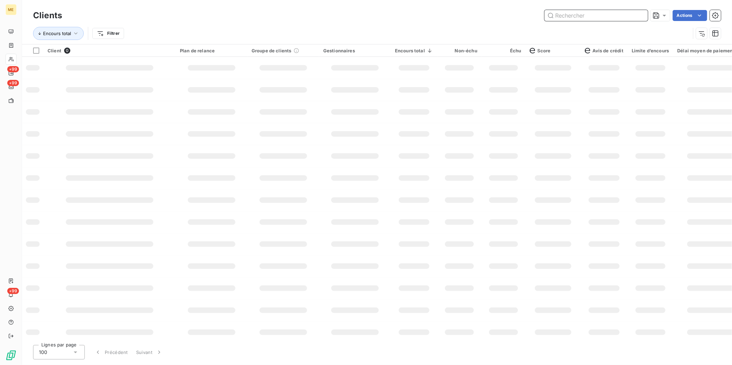
click at [581, 17] on input "text" at bounding box center [596, 15] width 103 height 11
paste input "VAN DER ZANDEN GODEFRIDUS"
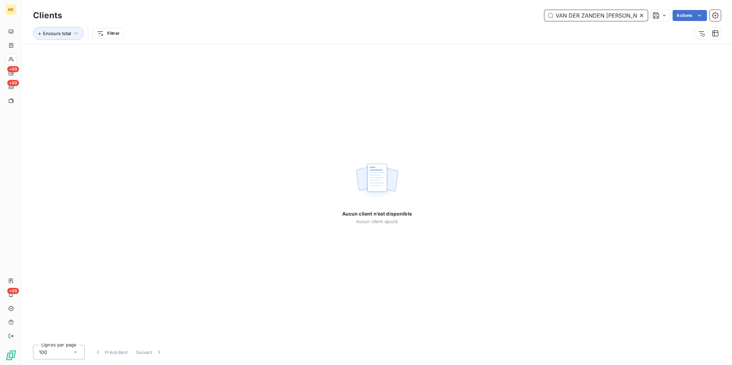
drag, startPoint x: 580, startPoint y: 16, endPoint x: 612, endPoint y: 18, distance: 32.1
click at [521, 17] on div "VAN DER ZANDEN GODEFRIDUS Actions" at bounding box center [395, 15] width 651 height 11
drag, startPoint x: 606, startPoint y: 15, endPoint x: 704, endPoint y: 17, distance: 98.6
click at [704, 17] on div "VAN DER ZANDEN GODEFRIDUS Actions" at bounding box center [395, 15] width 651 height 11
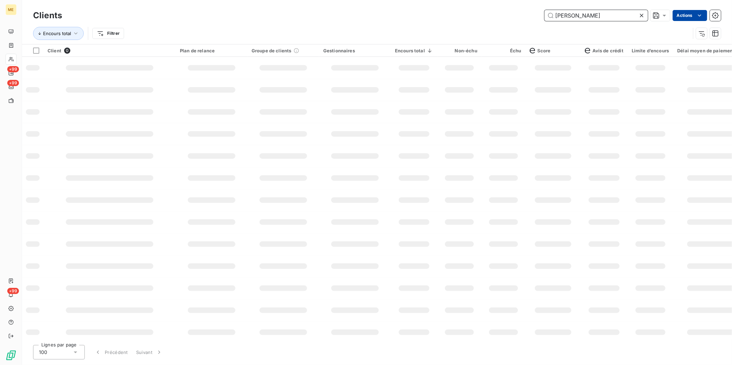
scroll to position [0, 0]
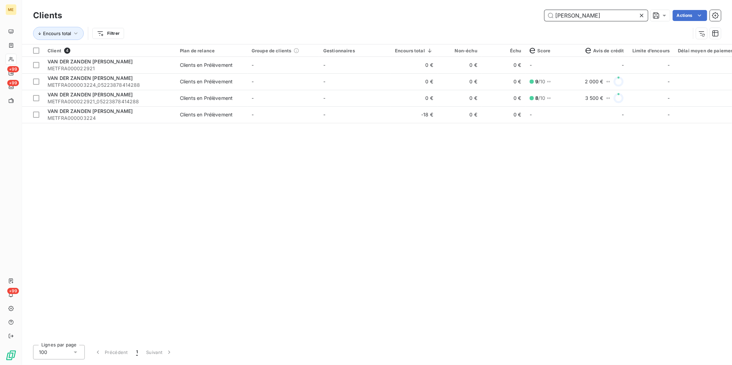
type input "VAN DER ZANDEN"
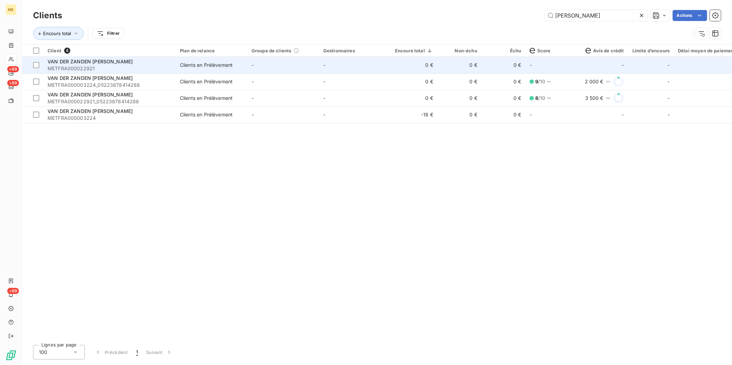
click at [148, 67] on span "METFRA000022921" at bounding box center [110, 68] width 124 height 7
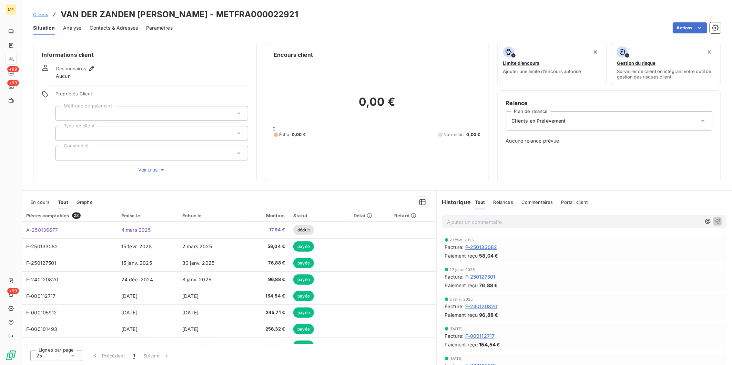
click at [42, 15] on span "Clients" at bounding box center [40, 15] width 15 height 6
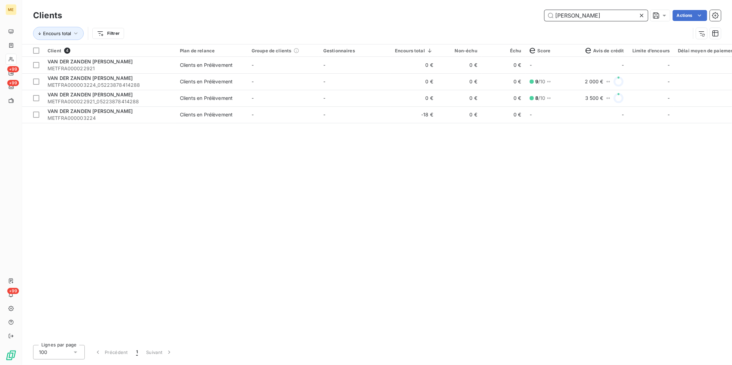
click at [611, 19] on input "VAN DER ZANDEN" at bounding box center [596, 15] width 103 height 11
paste input "GI034710"
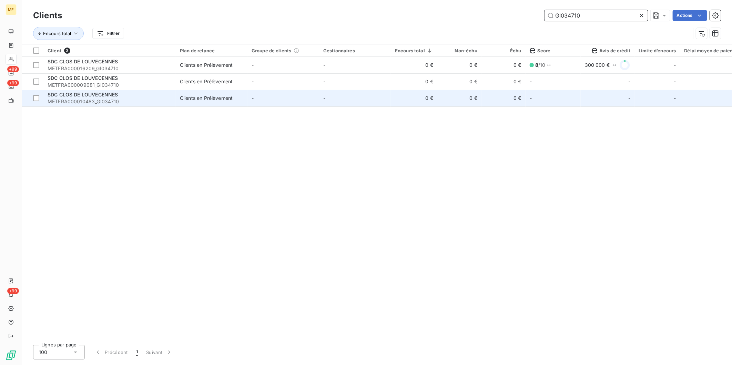
type input "GI034710"
copy span "SDC CLOS DE LOUVECENNES"
drag, startPoint x: 48, startPoint y: 92, endPoint x: 132, endPoint y: 91, distance: 84.5
click at [132, 91] on div "SDC CLOS DE LOUVECENNES" at bounding box center [110, 94] width 124 height 7
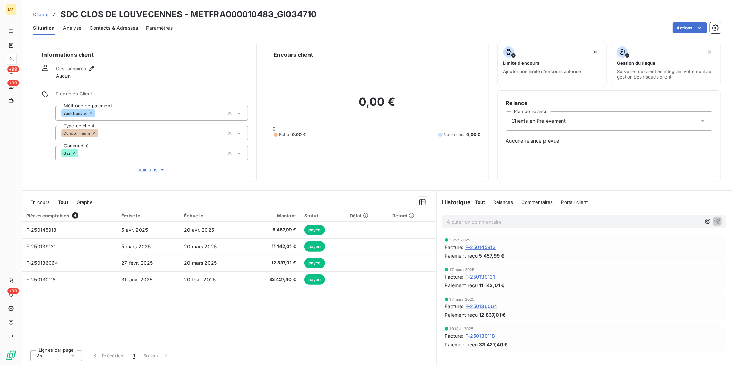
click at [40, 13] on span "Clients" at bounding box center [40, 15] width 15 height 6
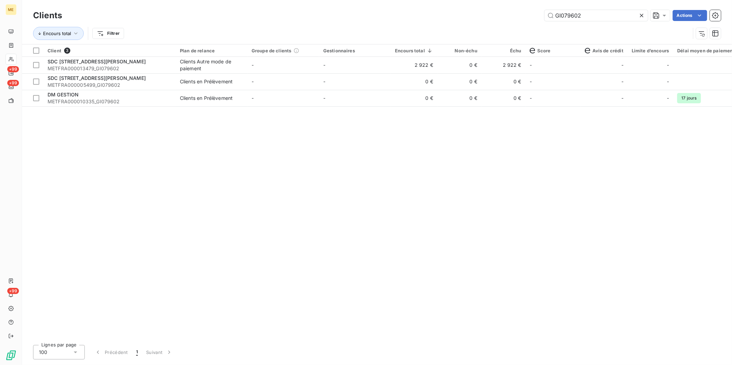
type input "GI079602"
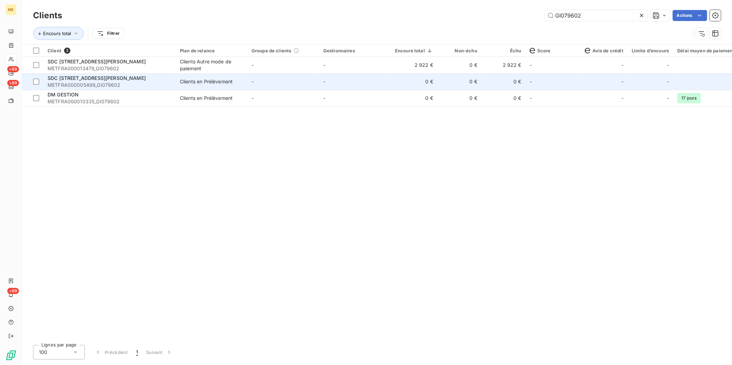
click at [148, 80] on div "SDC 8 RUE GUSTAVE LEBON 5" at bounding box center [110, 78] width 124 height 7
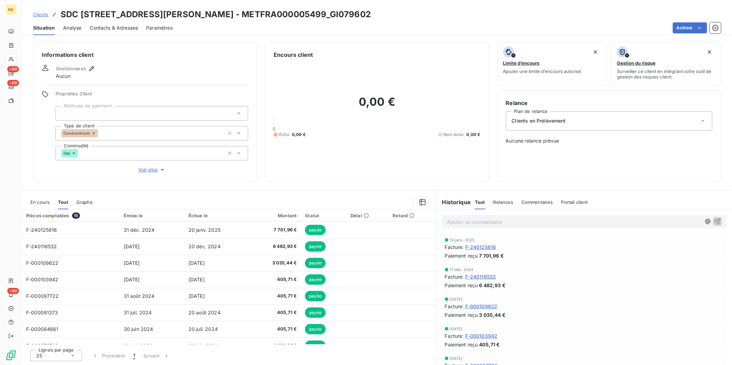
click at [46, 15] on span "Clients" at bounding box center [40, 15] width 15 height 6
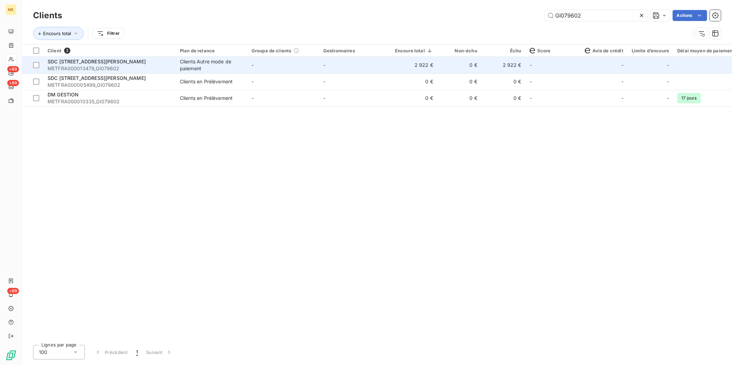
click at [131, 62] on div "SDC 8 RUE GUSTAVE LEBON 5" at bounding box center [110, 61] width 124 height 7
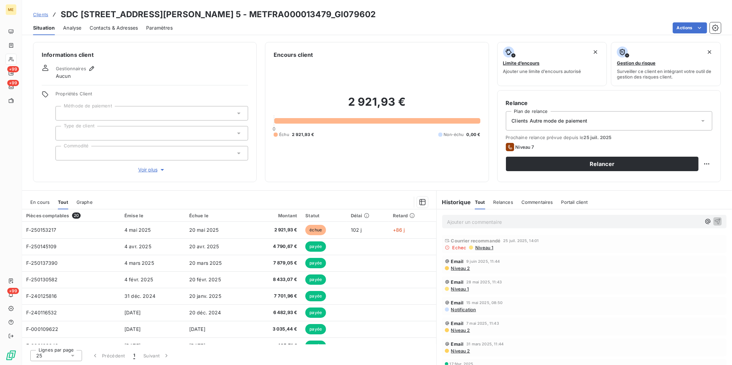
click at [38, 14] on span "Clients" at bounding box center [40, 15] width 15 height 6
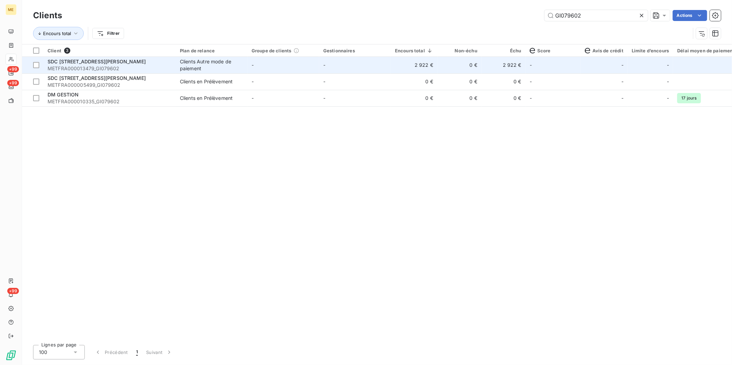
click at [126, 68] on span "METFRA000013479_GI079602" at bounding box center [110, 68] width 124 height 7
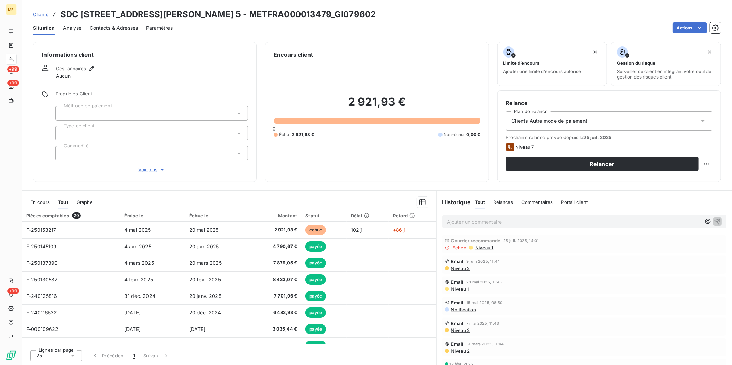
click at [44, 15] on span "Clients" at bounding box center [40, 15] width 15 height 6
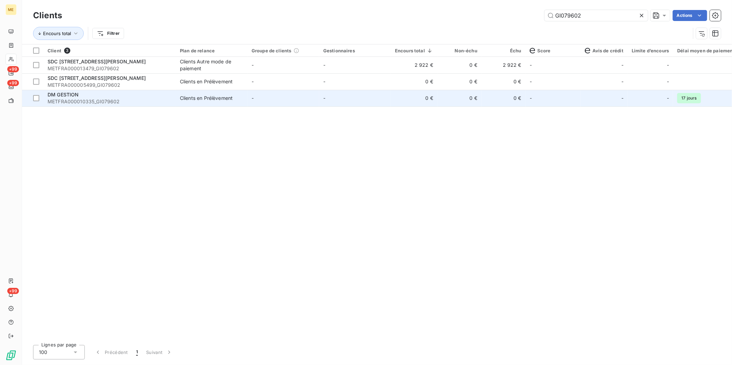
click at [154, 95] on div "DM GESTION" at bounding box center [110, 94] width 124 height 7
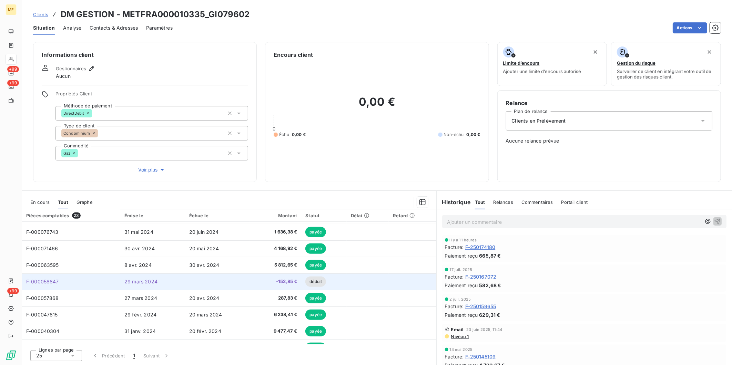
scroll to position [258, 0]
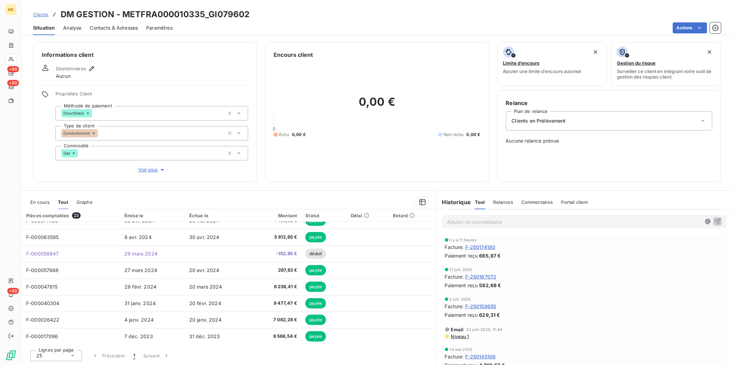
click at [501, 203] on span "Relances" at bounding box center [504, 203] width 20 height 6
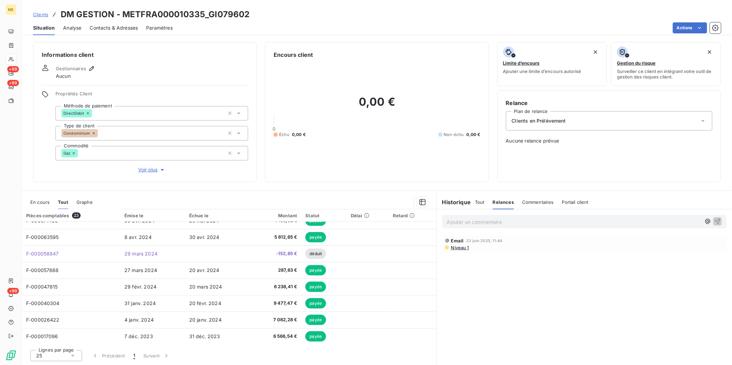
click at [482, 201] on span "Tout" at bounding box center [480, 203] width 10 height 6
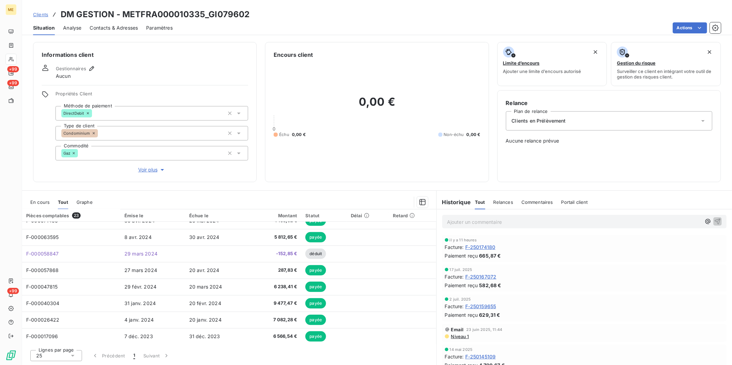
click at [43, 14] on span "Clients" at bounding box center [40, 15] width 15 height 6
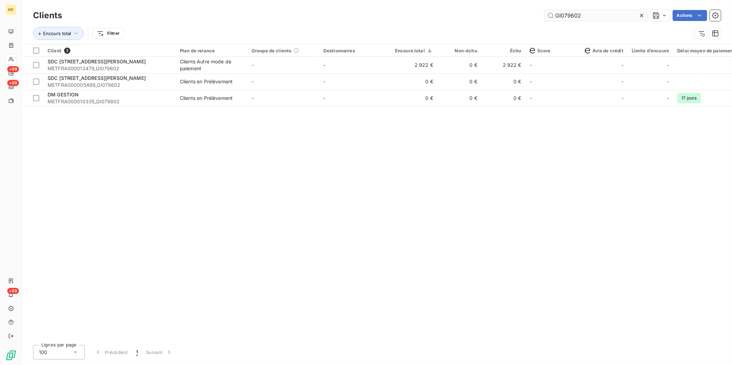
click at [570, 16] on input "GI079602" at bounding box center [596, 15] width 103 height 11
paste input "05665"
type input "GI005665"
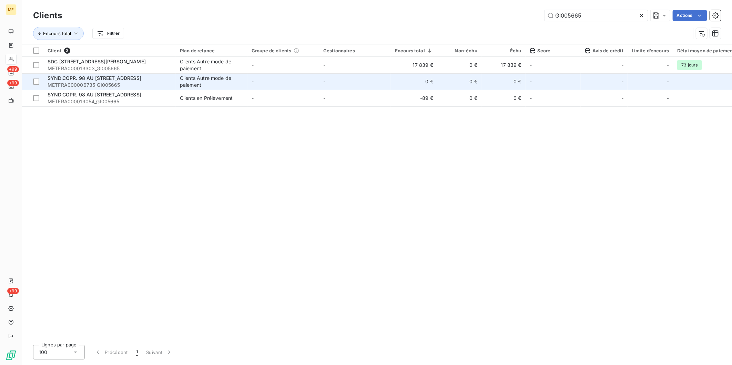
click at [71, 84] on span "METFRA000006735_GI005665" at bounding box center [110, 85] width 124 height 7
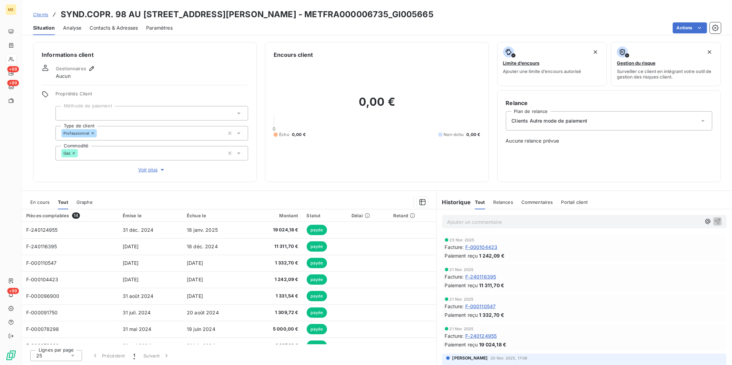
click at [36, 14] on span "Clients" at bounding box center [40, 15] width 15 height 6
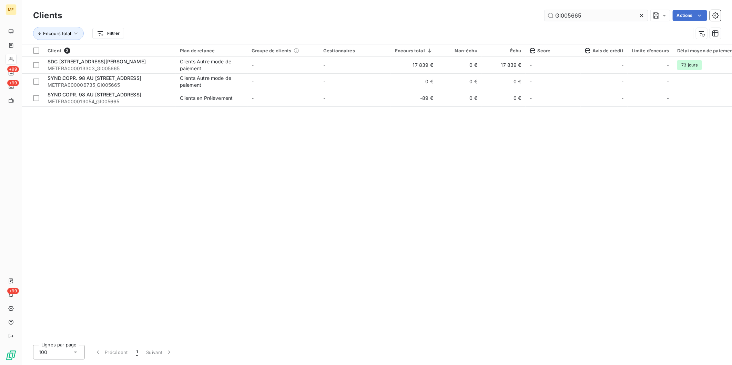
click at [575, 15] on input "GI005665" at bounding box center [596, 15] width 103 height 11
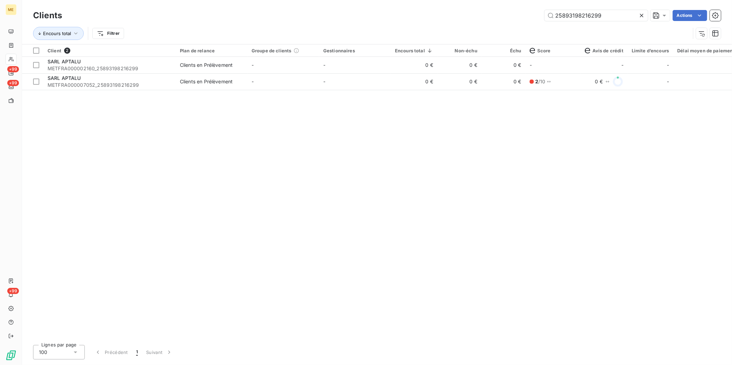
type input "25893198216299"
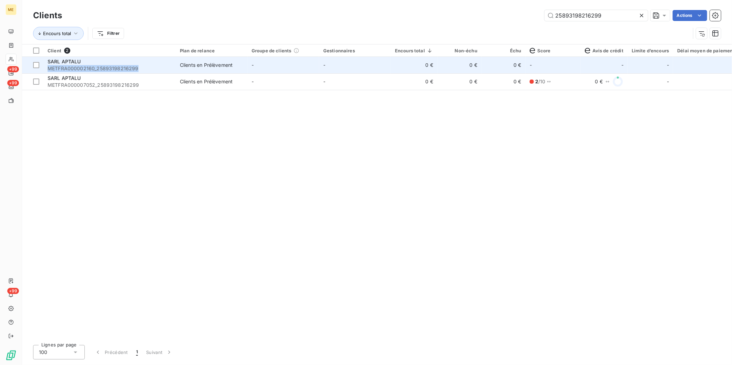
copy span "METFRA000002160_25893198216299"
drag, startPoint x: 47, startPoint y: 68, endPoint x: 137, endPoint y: 70, distance: 90.0
click at [137, 70] on span "METFRA000002160_25893198216299" at bounding box center [110, 68] width 124 height 7
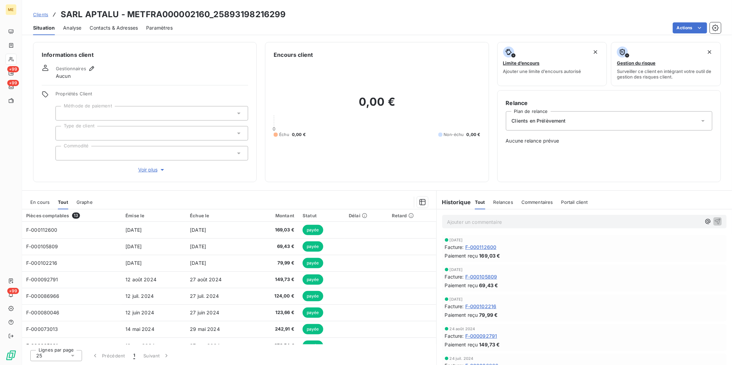
click at [41, 14] on span "Clients" at bounding box center [40, 15] width 15 height 6
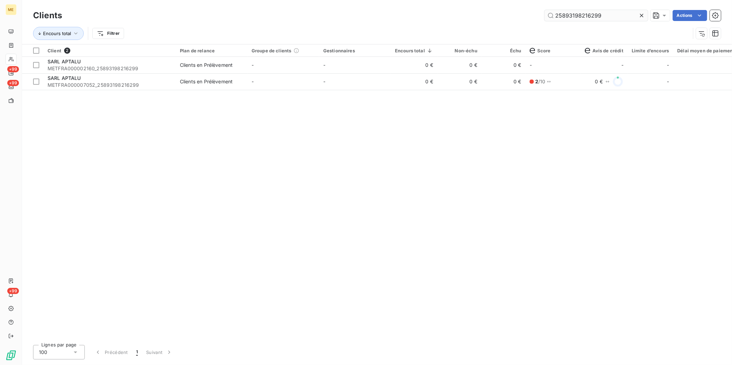
click at [567, 18] on input "25893198216299" at bounding box center [596, 15] width 103 height 11
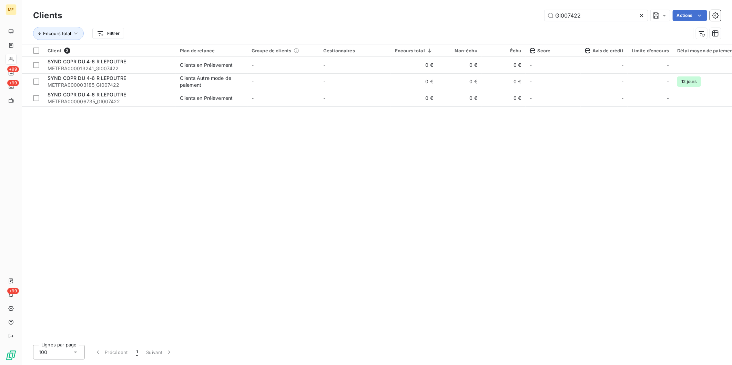
type input "GI007422"
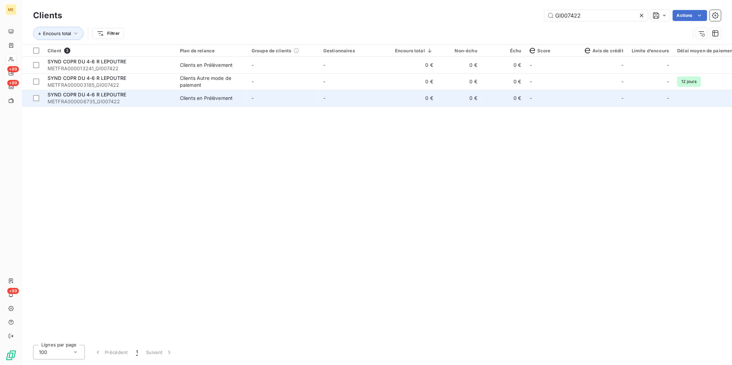
click at [123, 95] on span "SYND COPR DU 4-6 R LEPOUTRE" at bounding box center [87, 95] width 79 height 6
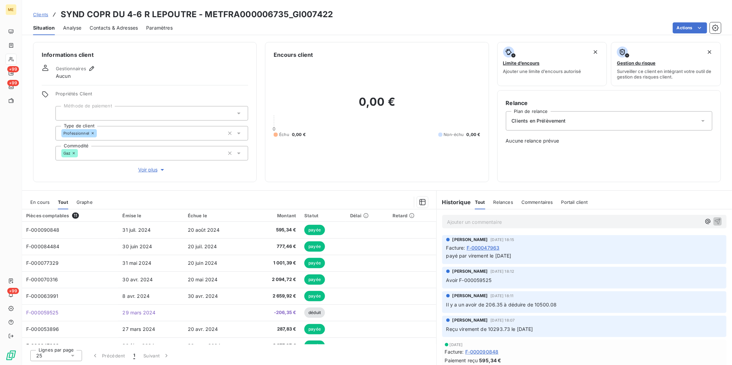
click at [32, 16] on div "Clients SYND COPR DU 4-6 R LEPOUTRE - METFRA000006735_GI007422" at bounding box center [377, 14] width 710 height 12
click at [39, 15] on span "Clients" at bounding box center [40, 15] width 15 height 6
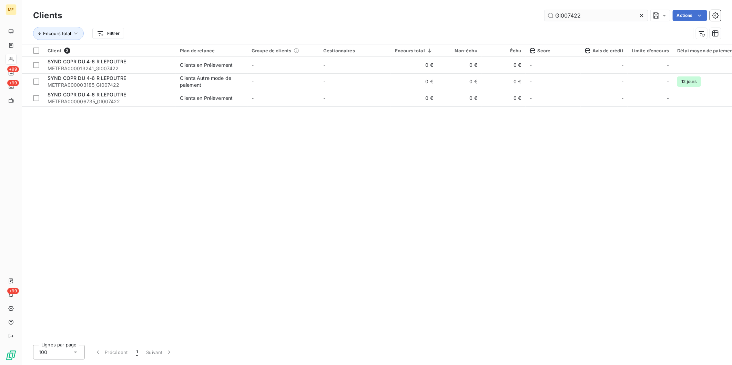
click at [576, 16] on input "GI007422" at bounding box center [596, 15] width 103 height 11
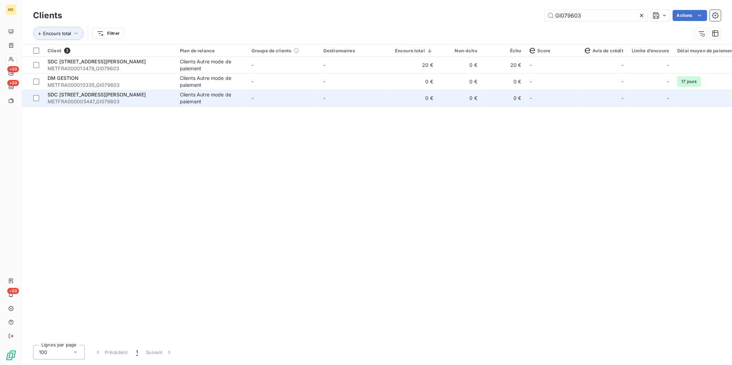
type input "GI079603"
click at [150, 105] on td "SDC 3 RUE CHARLES LE GOFFIC METFRA000005447_GI079603" at bounding box center [109, 98] width 132 height 17
